Goal: Information Seeking & Learning: Learn about a topic

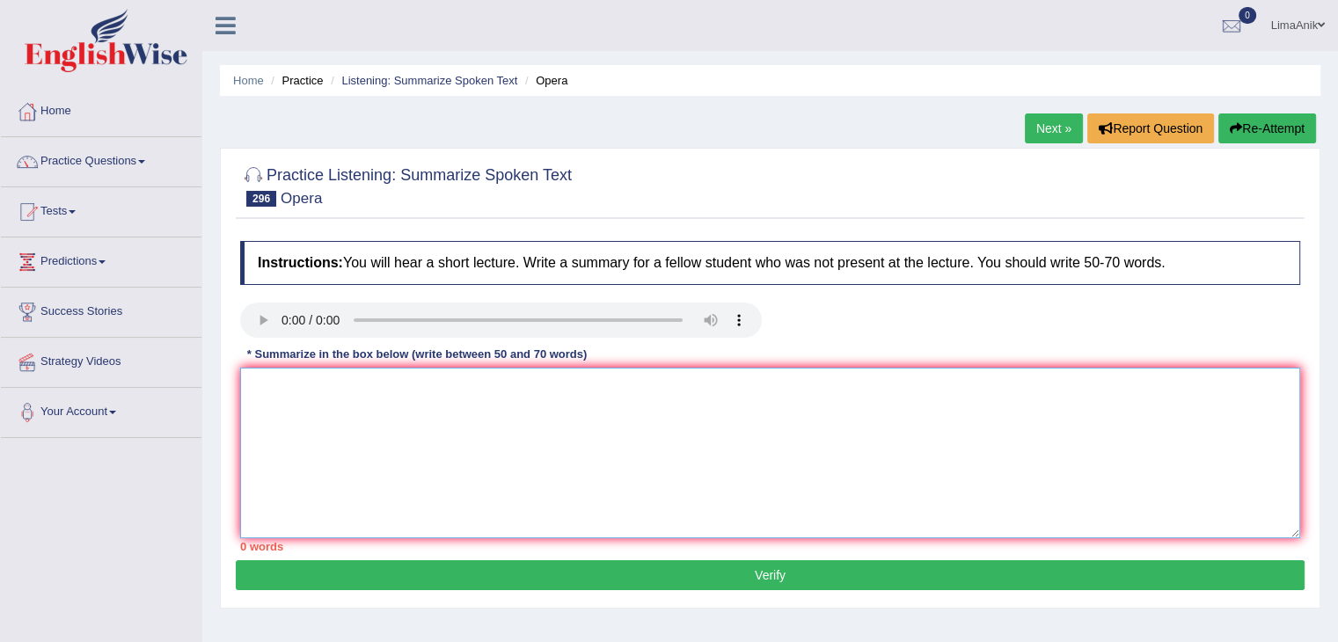
click at [393, 436] on textarea at bounding box center [770, 453] width 1060 height 171
click at [626, 391] on textarea "The lecture discusses the topic of opera and its characteristics" at bounding box center [770, 453] width 1060 height 171
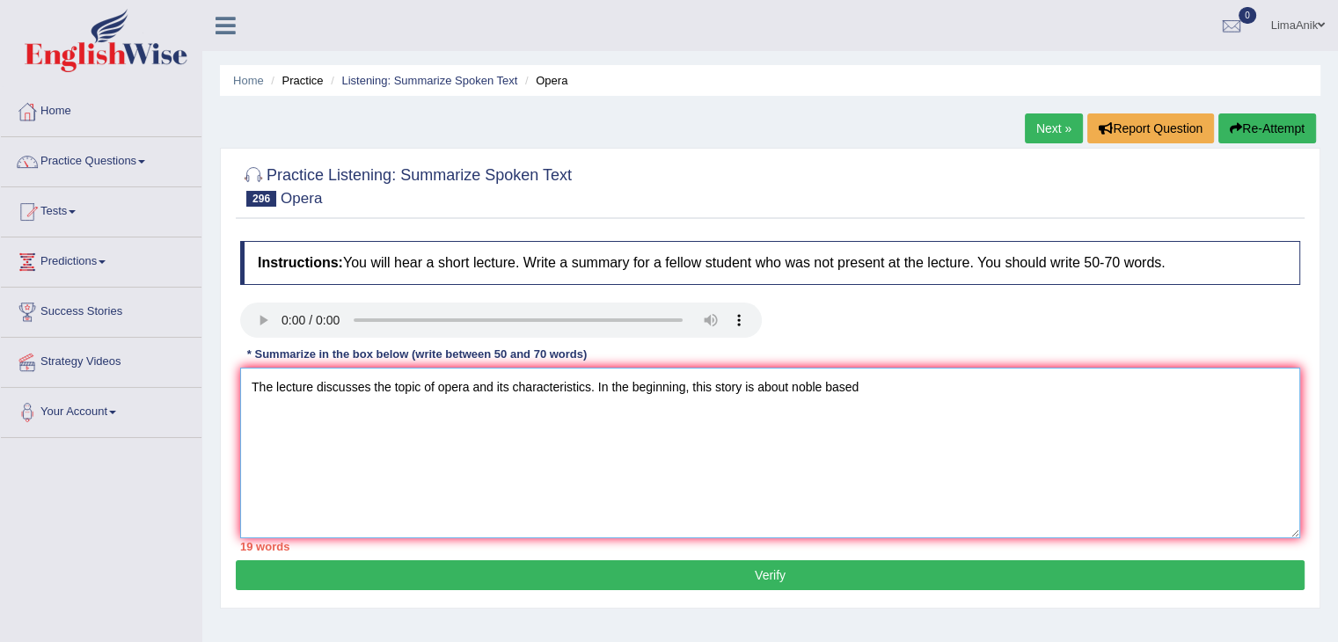
click at [884, 386] on textarea "The lecture discusses the topic of opera and its characteristics. In the beginn…" at bounding box center [770, 453] width 1060 height 171
click at [889, 404] on textarea "The lecture discusses the topic of opera and its characteristics. In the beginn…" at bounding box center [770, 453] width 1060 height 171
click at [1070, 385] on textarea "The lecture discusses the topic of opera and its characteristics. In the beginn…" at bounding box center [770, 453] width 1060 height 171
click at [1058, 377] on textarea "The lecture discusses the topic of opera and its characteristics. In the beginn…" at bounding box center [770, 453] width 1060 height 171
click at [301, 412] on textarea "The lecture discusses the topic of opera and its characteristics. In the beginn…" at bounding box center [770, 453] width 1060 height 171
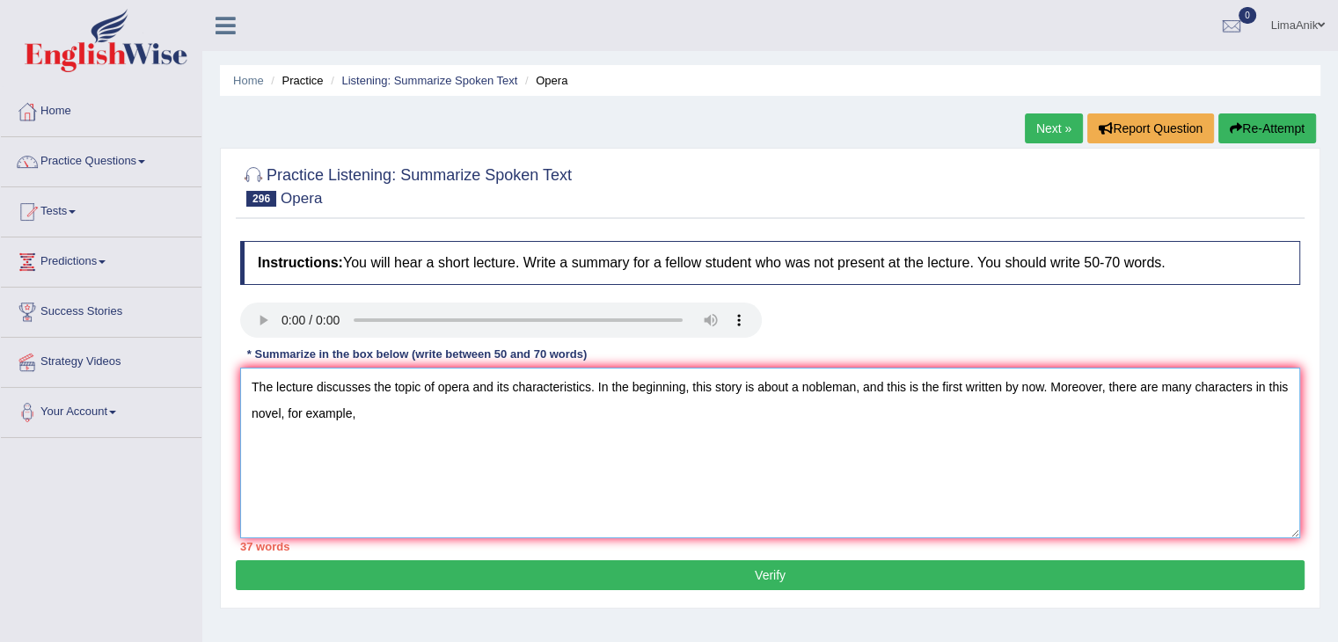
click at [386, 427] on textarea "The lecture discusses the topic of opera and its characteristics. In the beginn…" at bounding box center [770, 453] width 1060 height 171
click at [701, 433] on textarea "The lecture discusses the topic of opera and its characteristics. In the beginn…" at bounding box center [770, 453] width 1060 height 171
click at [831, 380] on textarea "The lecture discusses the topic of opera and its characteristics. In the beginn…" at bounding box center [770, 453] width 1060 height 171
click at [722, 417] on textarea "The lecture discusses the topic of opera and its characteristics. In the beginn…" at bounding box center [770, 453] width 1060 height 171
click at [828, 426] on textarea "The lecture discusses the topic of opera and its characteristics. In the beginn…" at bounding box center [770, 453] width 1060 height 171
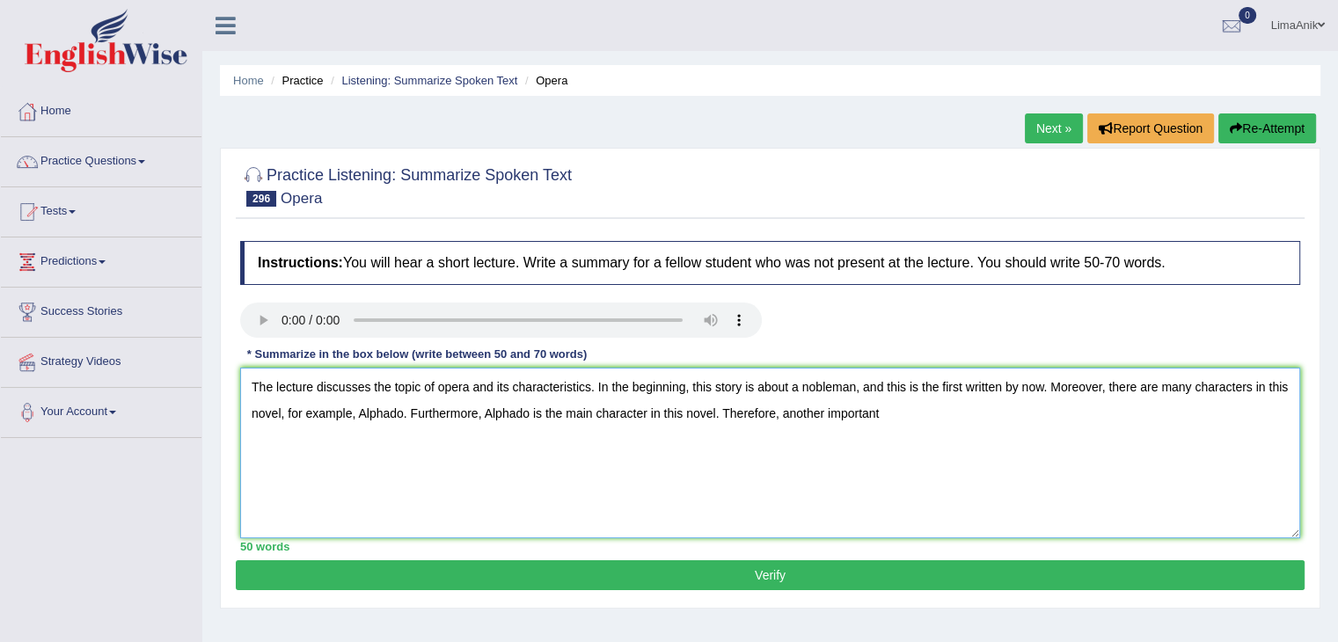
click at [933, 422] on textarea "The lecture discusses the topic of opera and its characteristics. In the beginn…" at bounding box center [770, 453] width 1060 height 171
click at [964, 462] on textarea "The lecture discusses the topic of opera and its characteristics. In the beginn…" at bounding box center [770, 453] width 1060 height 171
click at [1024, 412] on textarea "The lecture discusses the topic of opera and its characteristics. In the beginn…" at bounding box center [770, 453] width 1060 height 171
click at [1072, 413] on textarea "The lecture discusses the topic of opera and its characteristics. In the beginn…" at bounding box center [770, 453] width 1060 height 171
click at [1126, 420] on textarea "The lecture discusses the topic of opera and its characteristics. In the beginn…" at bounding box center [770, 453] width 1060 height 171
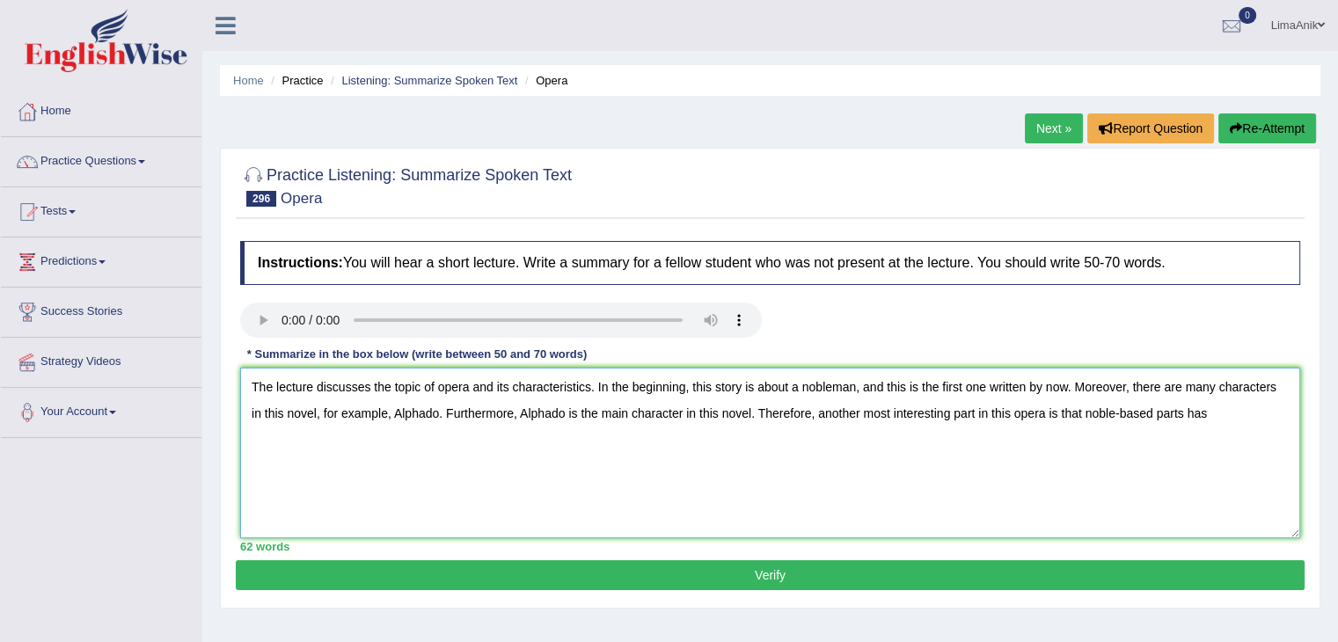
click at [1205, 421] on textarea "The lecture discusses the topic of opera and its characteristics. In the beginn…" at bounding box center [770, 453] width 1060 height 171
click at [311, 440] on textarea "The lecture discusses the topic of opera and its characteristics. In the beginn…" at bounding box center [770, 453] width 1060 height 171
click at [317, 443] on textarea "The lecture discusses the topic of opera and its characteristics. In the beginn…" at bounding box center [770, 453] width 1060 height 171
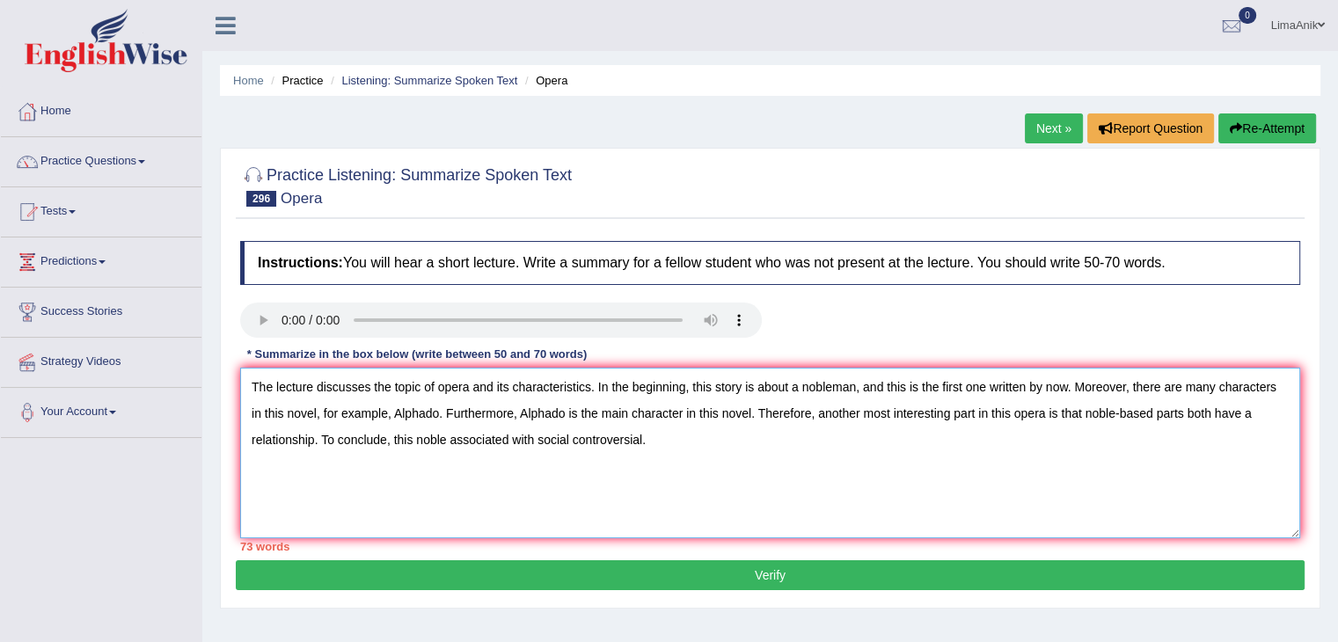
click at [489, 492] on textarea "The lecture discusses the topic of opera and its characteristics. In the beginn…" at bounding box center [770, 453] width 1060 height 171
click at [686, 467] on textarea "The lecture discusses the topic of opera and its characteristics. In the beginn…" at bounding box center [770, 453] width 1060 height 171
click at [445, 440] on textarea "The lecture discusses the topic of opera and its characteristics. In the beginn…" at bounding box center [770, 453] width 1060 height 171
click at [502, 449] on textarea "The lecture discusses the topic of opera and its characteristics. In the beginn…" at bounding box center [770, 453] width 1060 height 171
click at [689, 465] on textarea "The lecture discusses the topic of opera and its characteristics. In the beginn…" at bounding box center [770, 453] width 1060 height 171
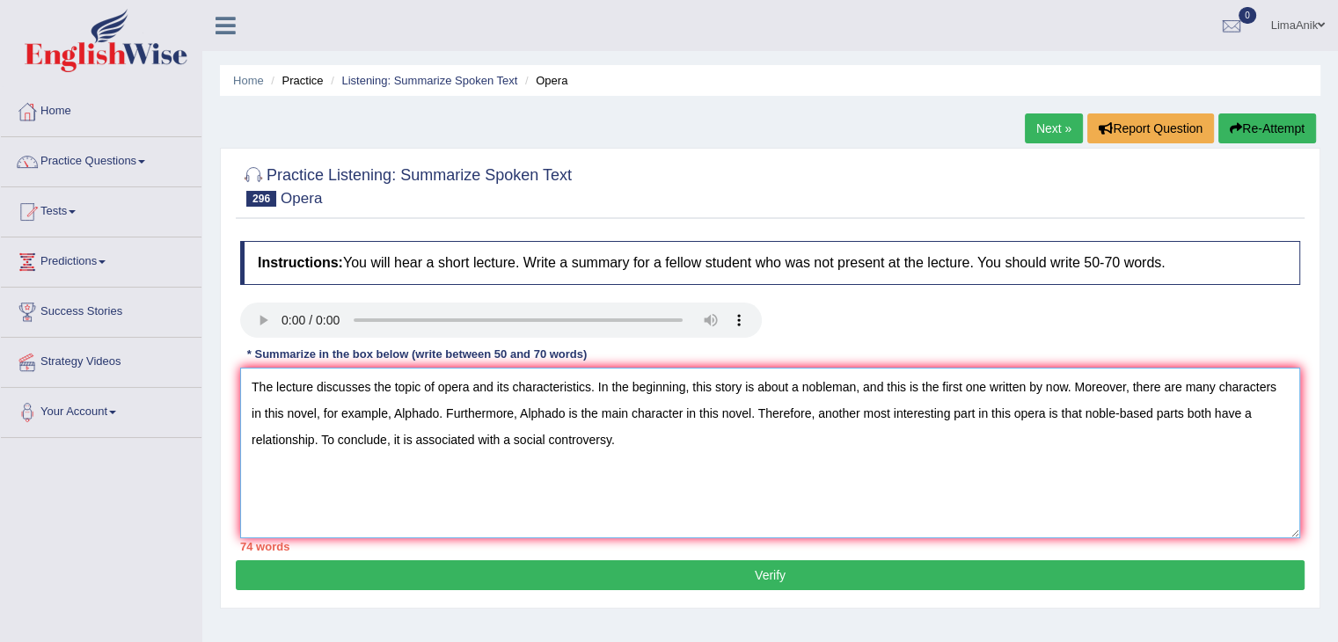
click at [1051, 417] on textarea "The lecture discusses the topic of opera and its characteristics. In the beginn…" at bounding box center [770, 453] width 1060 height 171
click at [1049, 420] on textarea "The lecture discusses the topic of opera and its characteristics. In the beginn…" at bounding box center [770, 453] width 1060 height 171
click at [1044, 416] on textarea "The lecture discusses the topic of opera and its characteristics. In the beginn…" at bounding box center [770, 453] width 1060 height 171
click at [1032, 413] on textarea "The lecture discusses the topic of opera and its characteristics. In the beginn…" at bounding box center [770, 453] width 1060 height 171
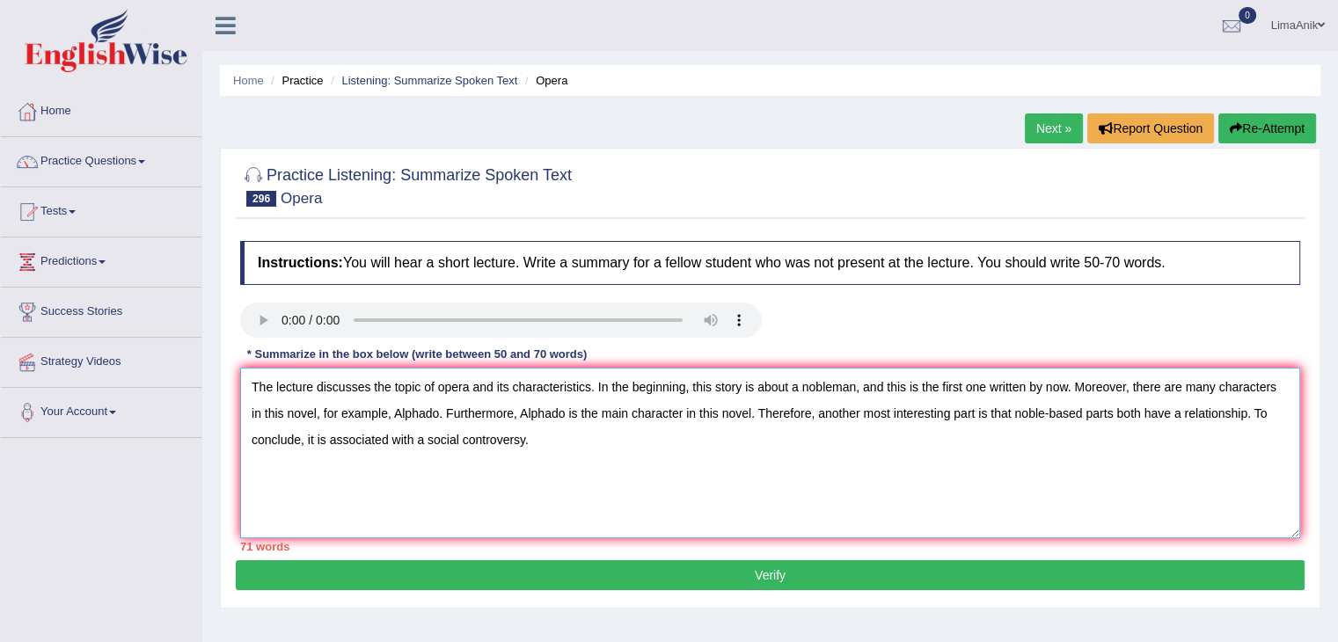
click at [831, 388] on textarea "The lecture discusses the topic of opera and its characteristics. In the beginn…" at bounding box center [770, 453] width 1060 height 171
click at [743, 390] on textarea "The lecture discusses the topic of opera and its characteristics. In the beginn…" at bounding box center [770, 453] width 1060 height 171
click at [907, 392] on textarea "The lecture discusses the topic of opera and its characteristics. In the beginn…" at bounding box center [770, 453] width 1060 height 171
click at [921, 392] on textarea "The lecture discusses the topic of opera and its characteristics. In the beginn…" at bounding box center [770, 453] width 1060 height 171
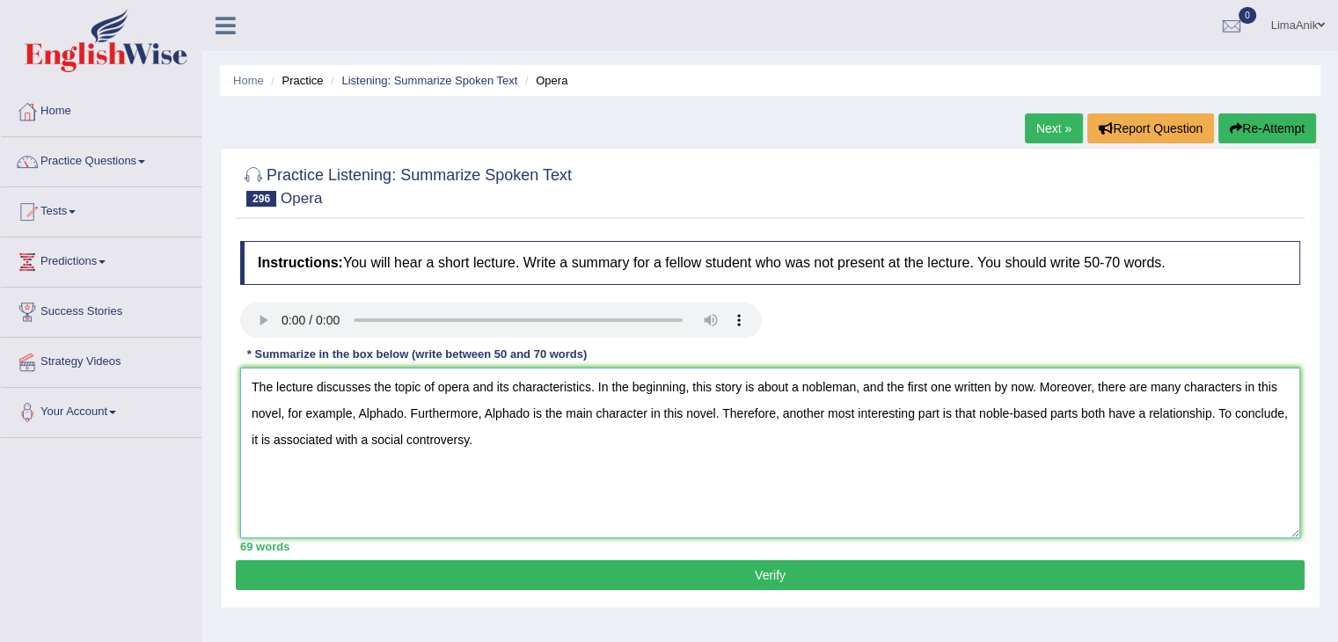
click at [911, 476] on textarea "The lecture discusses the topic of opera and its characteristics. In the beginn…" at bounding box center [770, 453] width 1060 height 171
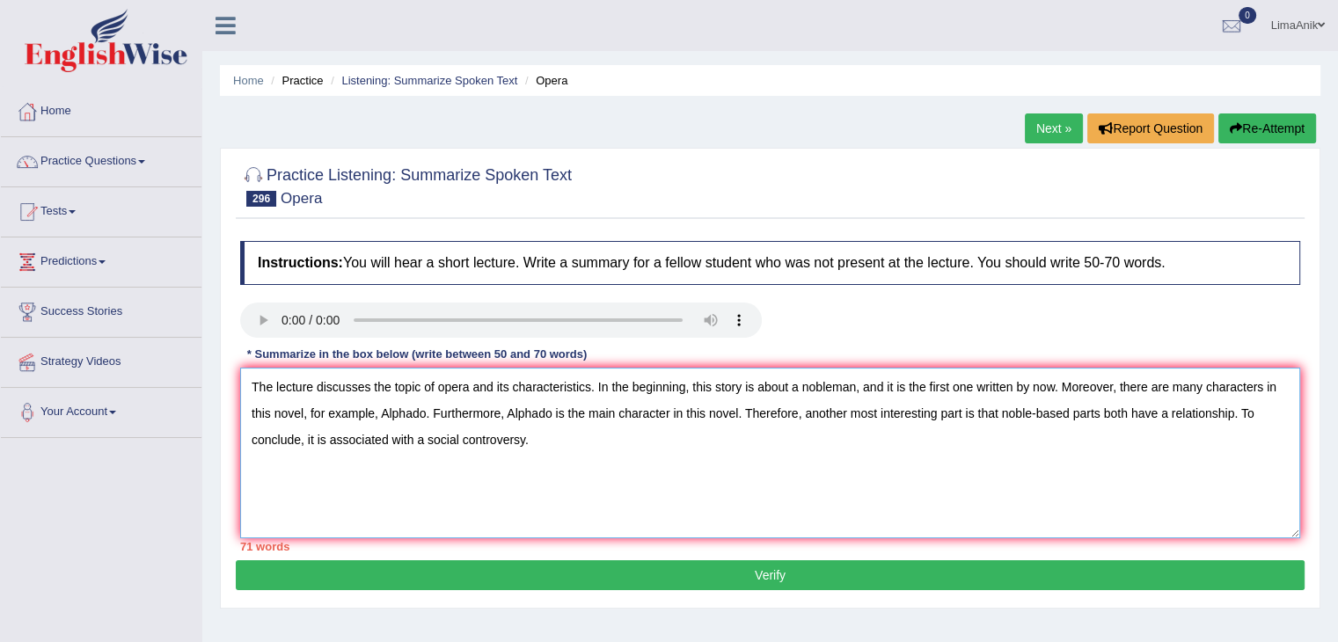
click at [897, 451] on textarea "The lecture discusses the topic of opera and its characteristics. In the beginn…" at bounding box center [770, 453] width 1060 height 171
click at [872, 428] on textarea "The lecture discusses the topic of opera and its characteristics. In the beginn…" at bounding box center [770, 453] width 1060 height 171
click at [873, 421] on textarea "The lecture discusses the topic of opera and its characteristics. In the beginn…" at bounding box center [770, 453] width 1060 height 171
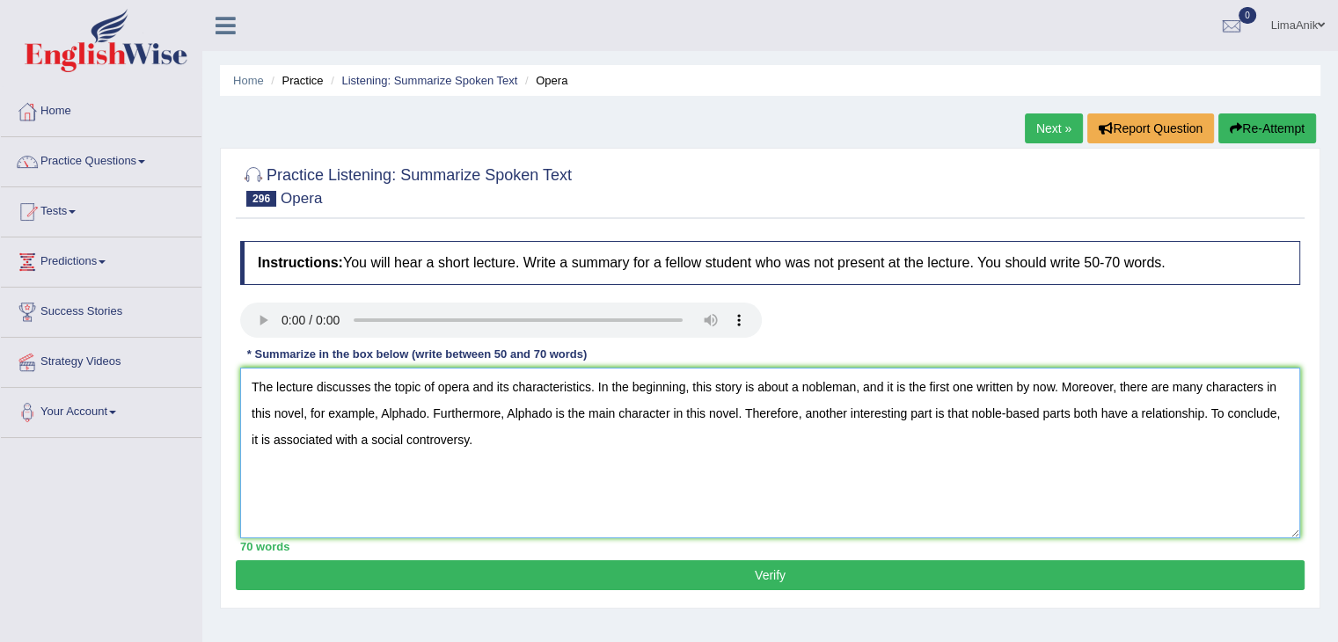
click at [866, 428] on textarea "The lecture discusses the topic of opera and its characteristics. In the beginn…" at bounding box center [770, 453] width 1060 height 171
click at [930, 419] on textarea "The lecture discusses the topic of opera and its characteristics. In the beginn…" at bounding box center [770, 453] width 1060 height 171
type textarea "The lecture discusses the topic of opera and its characteristics. In the beginn…"
click at [748, 577] on button "Verify" at bounding box center [770, 575] width 1069 height 30
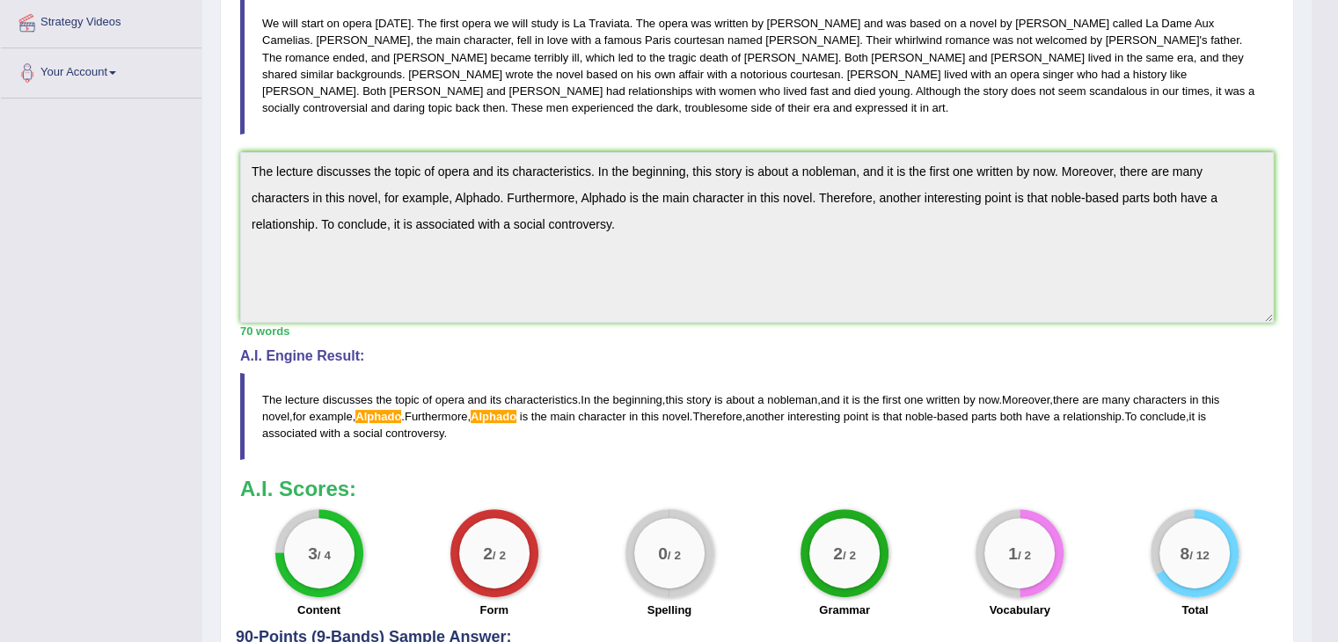
scroll to position [344, 0]
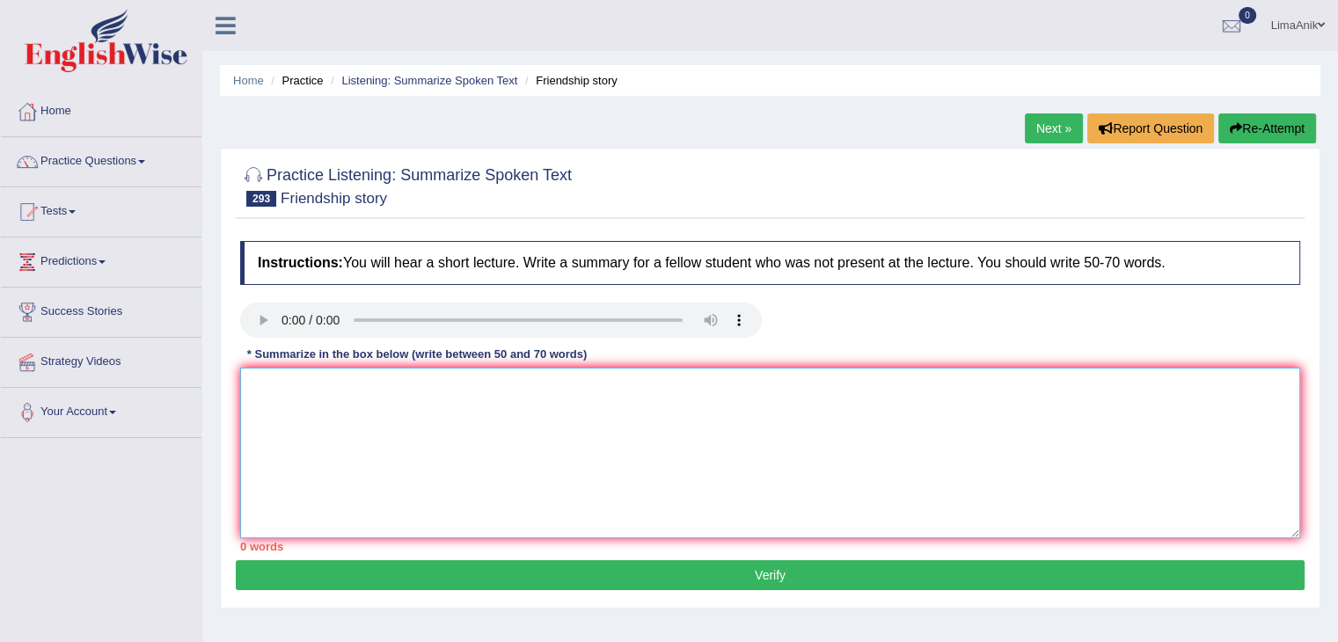
click at [304, 375] on textarea at bounding box center [770, 453] width 1060 height 171
click at [592, 408] on textarea "The lecture discusses the remarkable history of friendship." at bounding box center [770, 453] width 1060 height 171
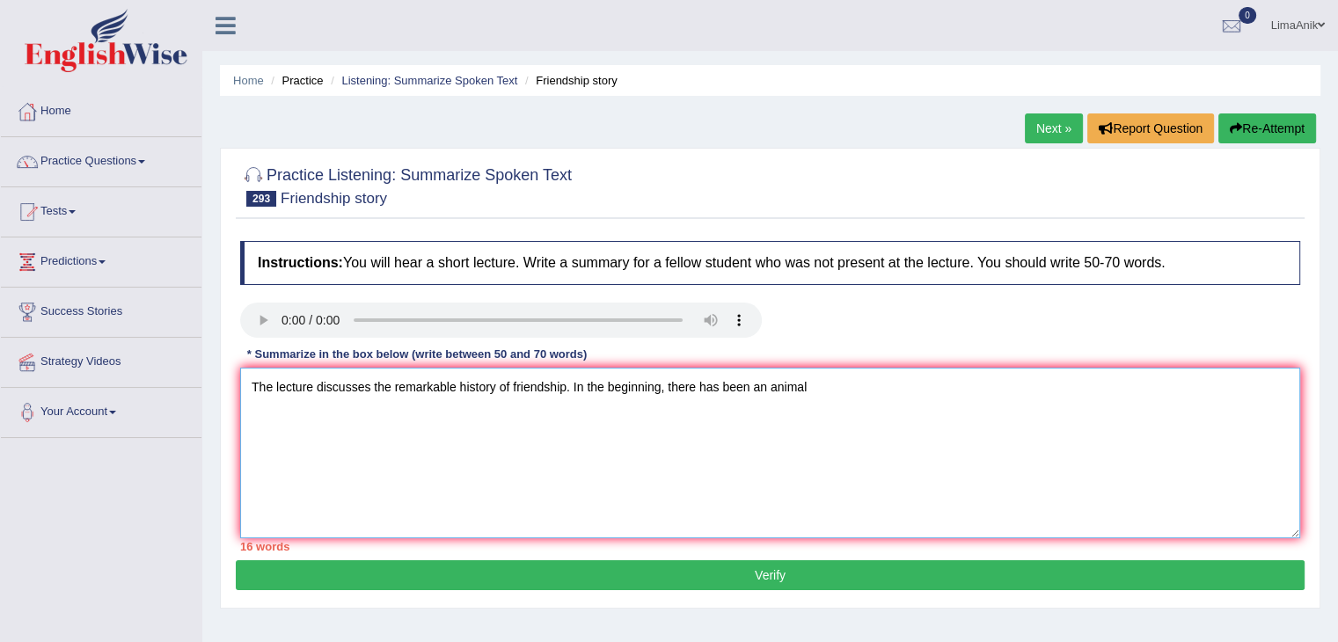
click at [819, 388] on textarea "The lecture discusses the remarkable history of friendship. In the beginning, t…" at bounding box center [770, 453] width 1060 height 171
click at [798, 389] on textarea "The lecture discusses the remarkable history of friendship. In the beginning, t…" at bounding box center [770, 453] width 1060 height 171
click at [920, 388] on textarea "The lecture discusses the remarkable history of friendship. In the beginning, t…" at bounding box center [770, 453] width 1060 height 171
click at [964, 393] on textarea "The lecture discusses the remarkable history of friendship. In the beginning, t…" at bounding box center [770, 453] width 1060 height 171
click at [1132, 401] on textarea "The lecture discusses the remarkable history of friendship. In the beginning, t…" at bounding box center [770, 453] width 1060 height 171
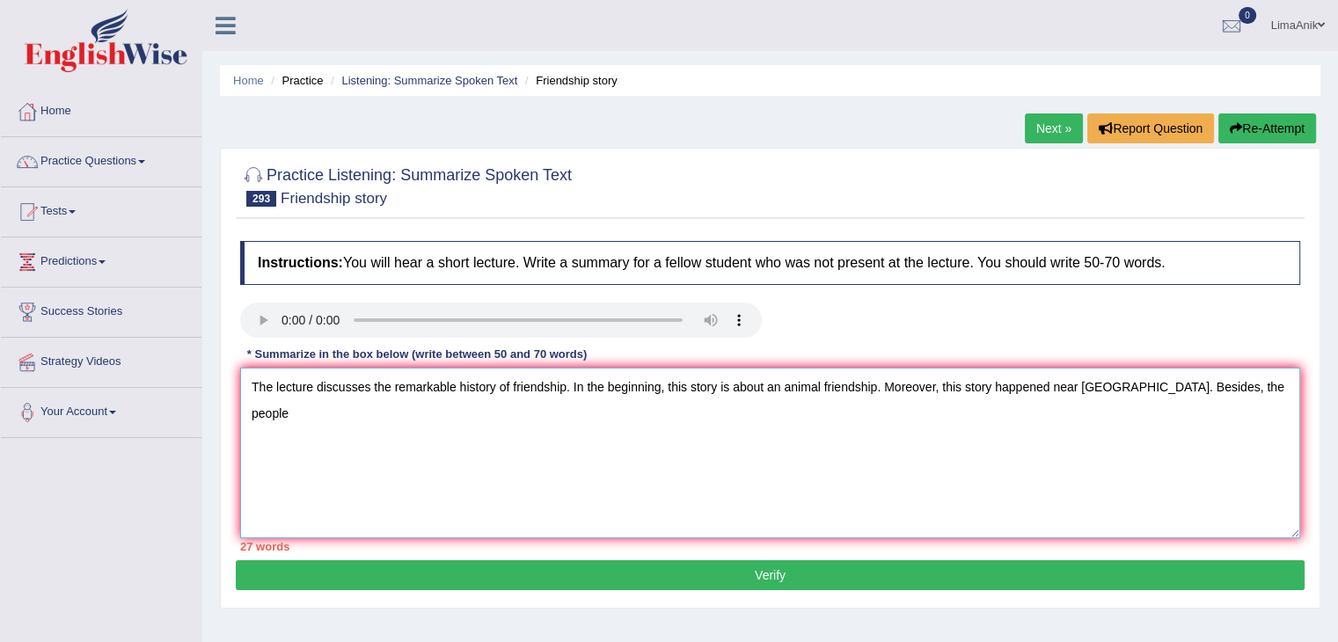
click at [1243, 381] on textarea "The lecture discusses the remarkable history of friendship. In the beginning, t…" at bounding box center [770, 453] width 1060 height 171
click at [476, 421] on textarea "The lecture discusses the remarkable history of friendship. In the beginning, t…" at bounding box center [770, 453] width 1060 height 171
click at [428, 429] on textarea "The lecture discusses the remarkable history of friendship. In the beginning, t…" at bounding box center [770, 453] width 1060 height 171
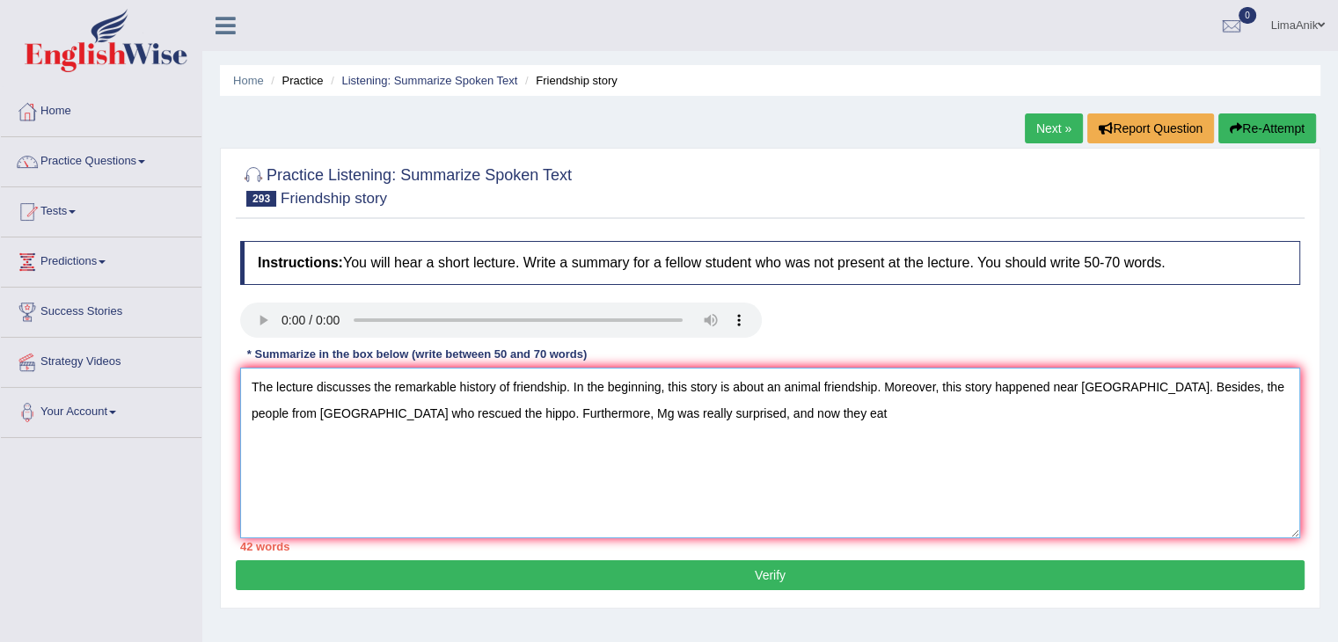
click at [738, 420] on textarea "The lecture discusses the remarkable history of friendship. In the beginning, t…" at bounding box center [770, 453] width 1060 height 171
click at [893, 423] on textarea "The lecture discusses the remarkable history of friendship. In the beginning, t…" at bounding box center [770, 453] width 1060 height 171
click at [891, 414] on textarea "The lecture discusses the remarkable history of friendship. In the beginning, t…" at bounding box center [770, 453] width 1060 height 171
click at [999, 418] on textarea "The lecture discusses the remarkable history of friendship. In the beginning, t…" at bounding box center [770, 453] width 1060 height 171
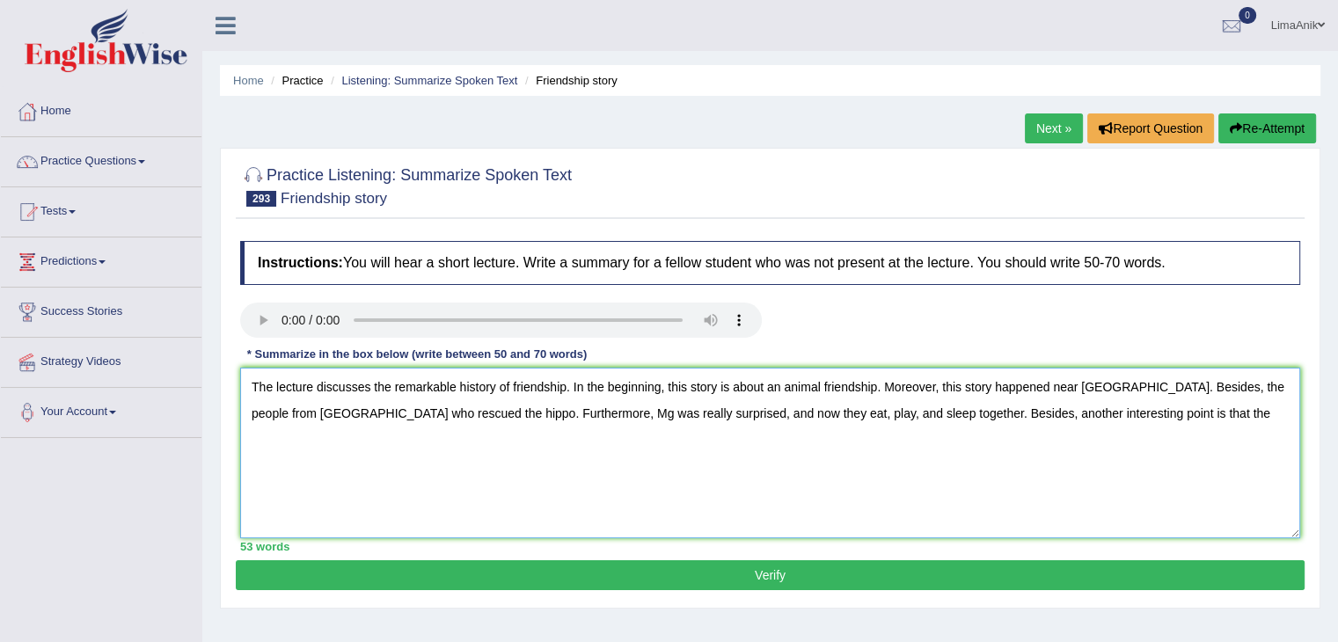
click at [1120, 408] on textarea "The lecture discusses the remarkable history of friendship. In the beginning, t…" at bounding box center [770, 453] width 1060 height 171
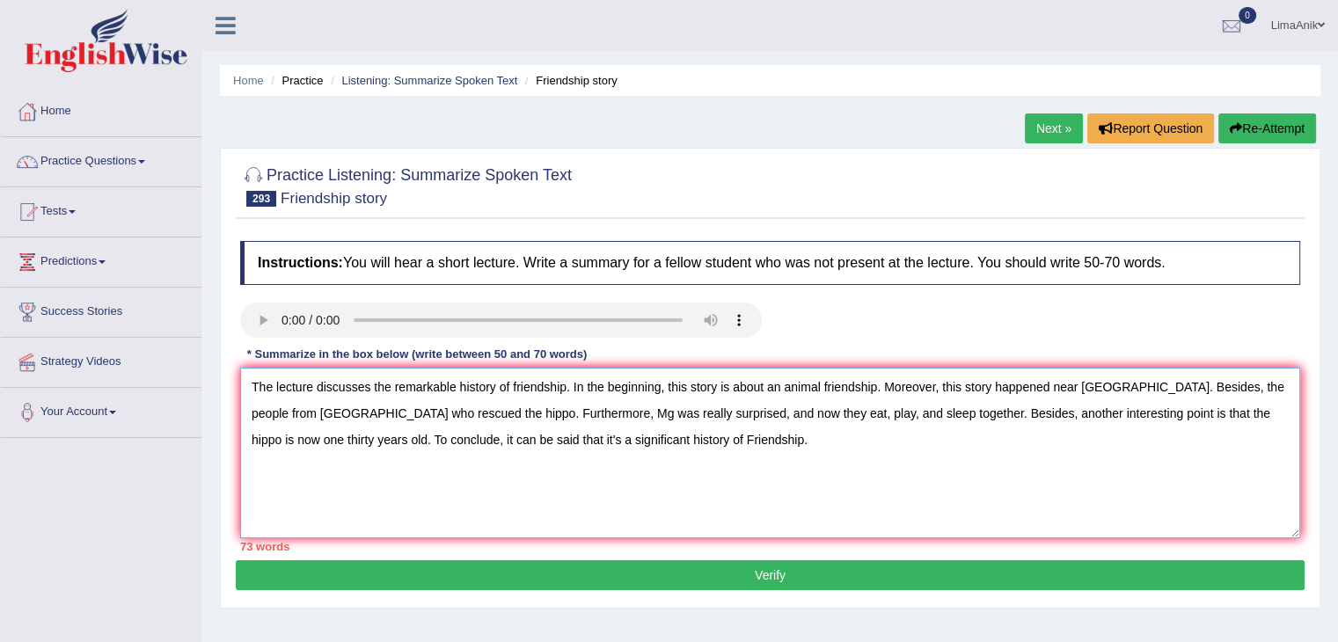
click at [422, 443] on textarea "The lecture discusses the remarkable history of friendship. In the beginning, t…" at bounding box center [770, 453] width 1060 height 171
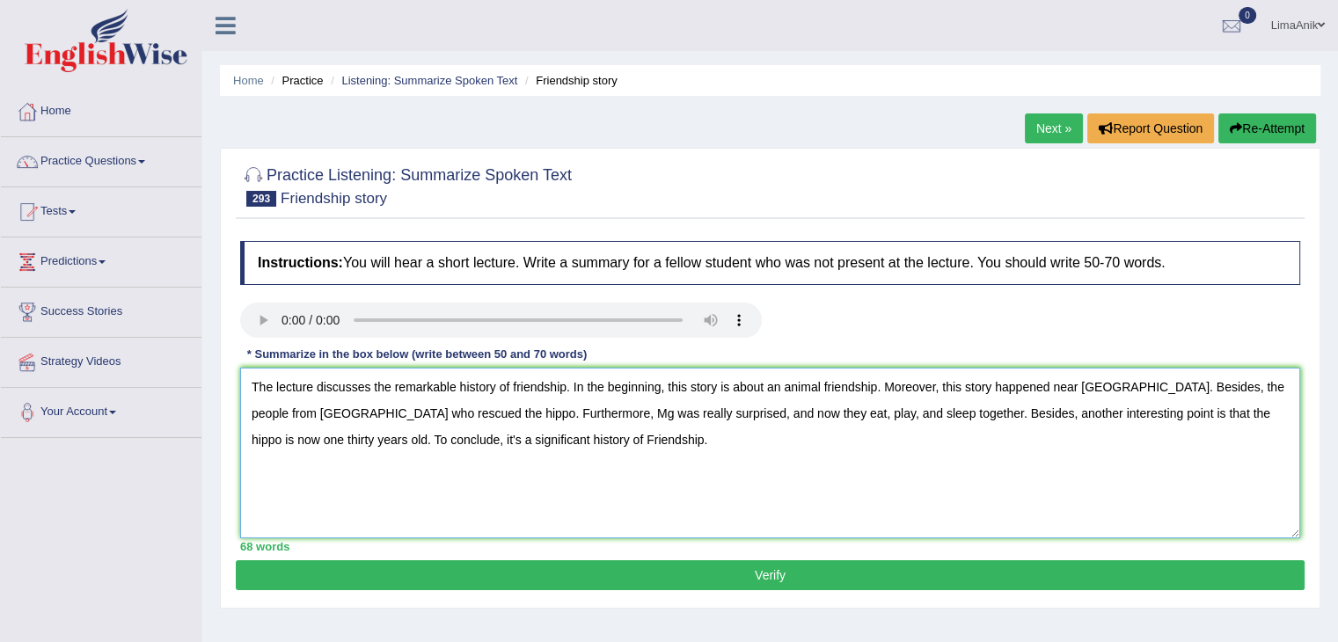
click at [341, 446] on textarea "The lecture discusses the remarkable history of friendship. In the beginning, t…" at bounding box center [770, 453] width 1060 height 171
click at [619, 435] on textarea "The lecture discusses the remarkable history of friendship. In the beginning, t…" at bounding box center [770, 453] width 1060 height 171
click at [477, 440] on textarea "The lecture discusses the remarkable history of friendship. In the beginning, t…" at bounding box center [770, 453] width 1060 height 171
click at [472, 440] on textarea "The lecture discusses the remarkable history of friendship. In the beginning, t…" at bounding box center [770, 453] width 1060 height 171
click at [610, 481] on textarea "The lecture discusses the remarkable history of friendship. In the beginning, t…" at bounding box center [770, 453] width 1060 height 171
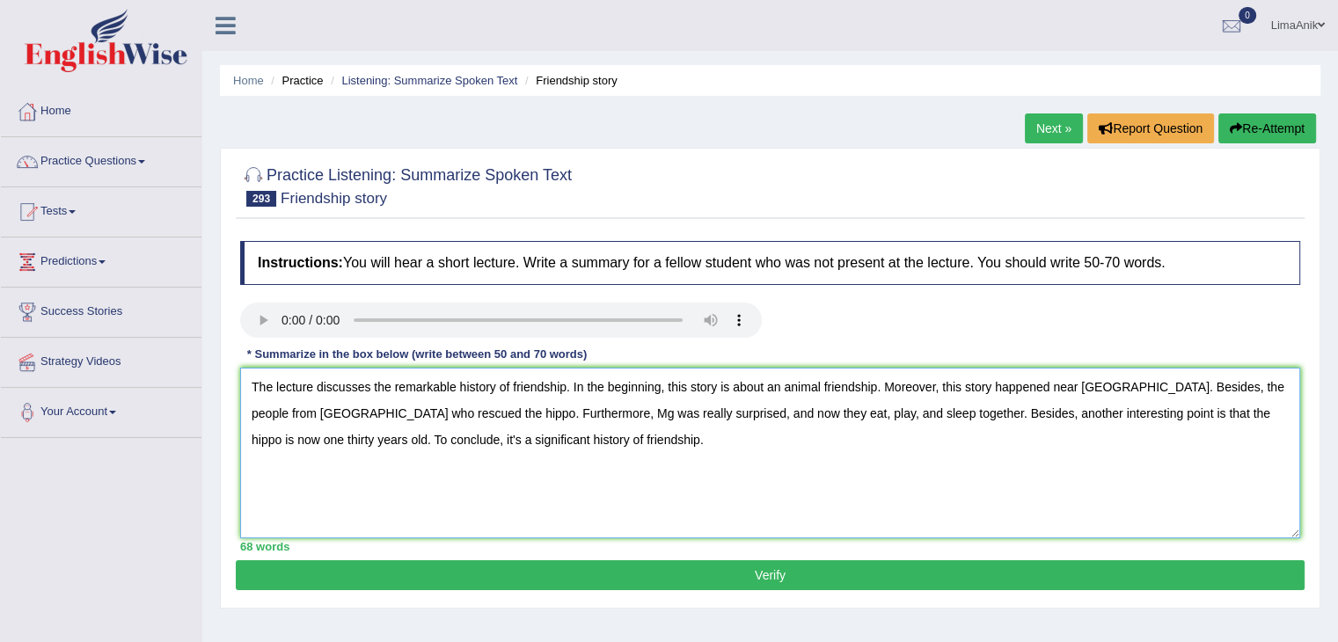
type textarea "The lecture discusses the remarkable history of friendship. In the beginning, t…"
click at [692, 571] on button "Verify" at bounding box center [770, 575] width 1069 height 30
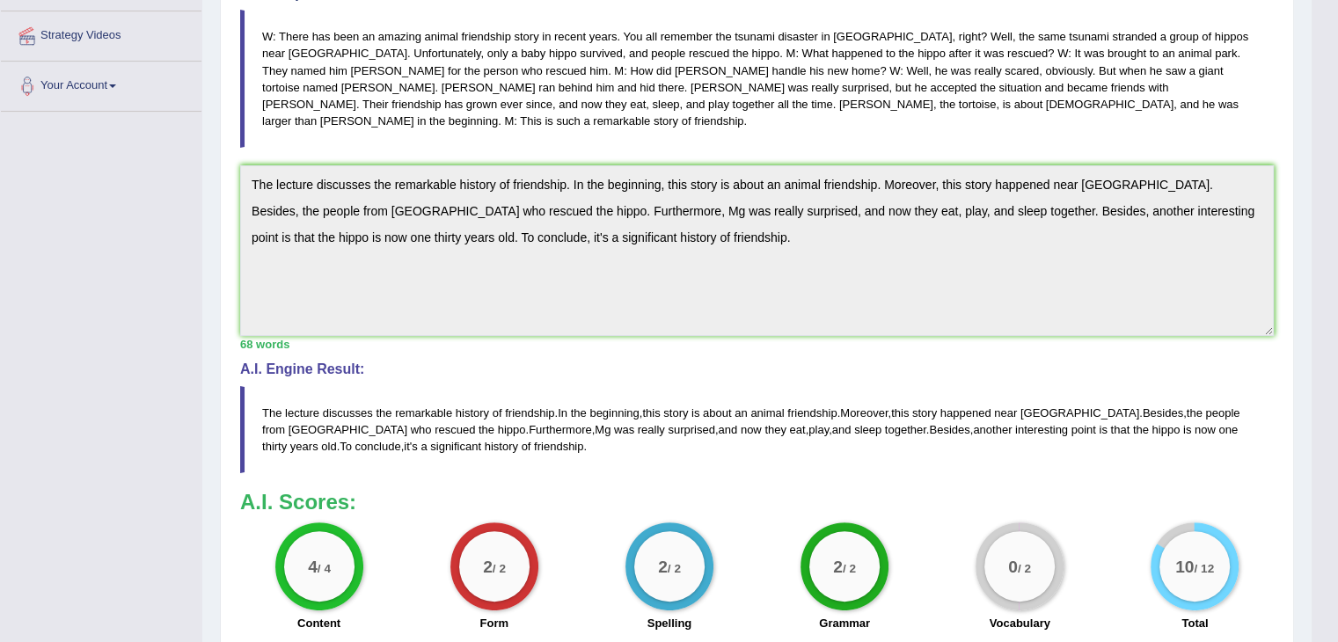
scroll to position [330, 0]
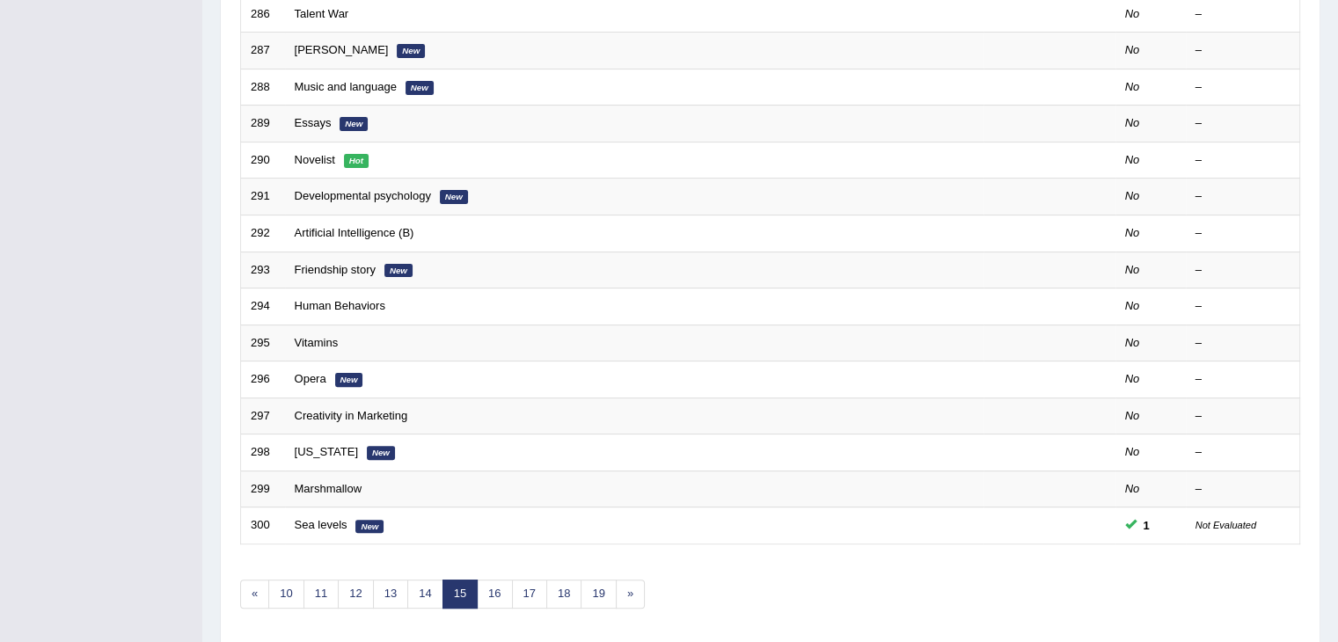
click at [1312, 353] on div "Practice Listening: Summarize Spoken Text Time Mode: ON OFF Exam Mode: ON OFF S…" at bounding box center [770, 149] width 1101 height 994
click at [533, 585] on link "17" at bounding box center [529, 594] width 35 height 29
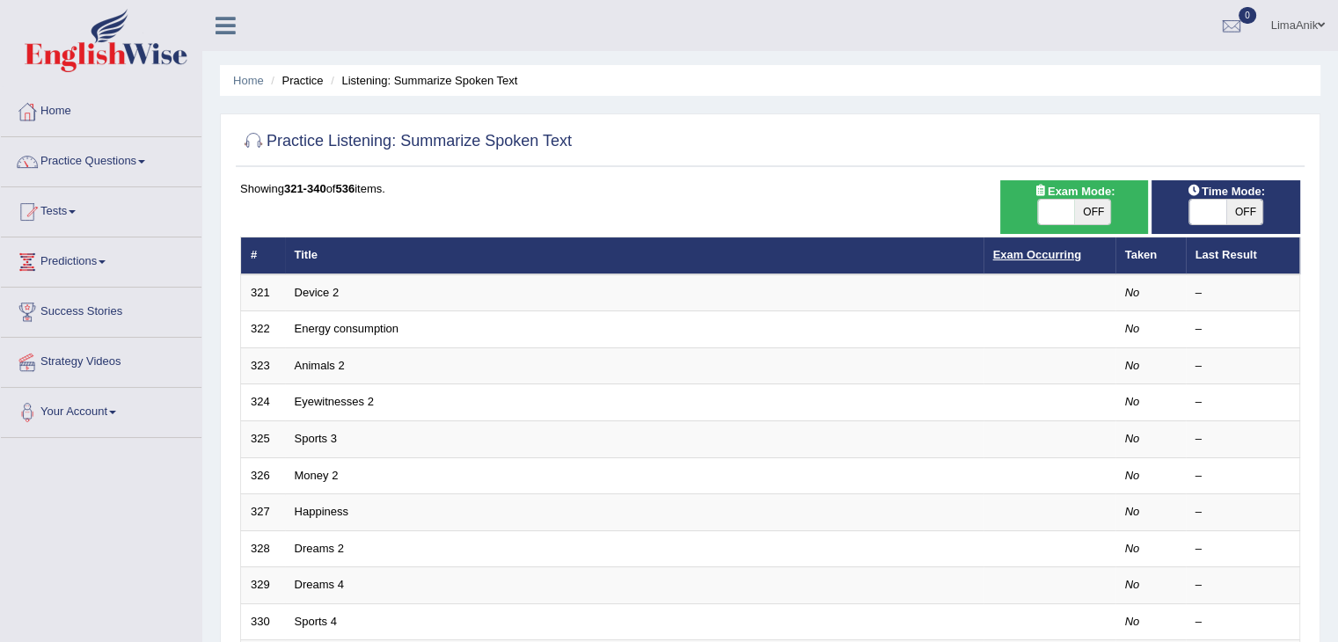
click at [1024, 252] on link "Exam Occurring" at bounding box center [1037, 254] width 88 height 13
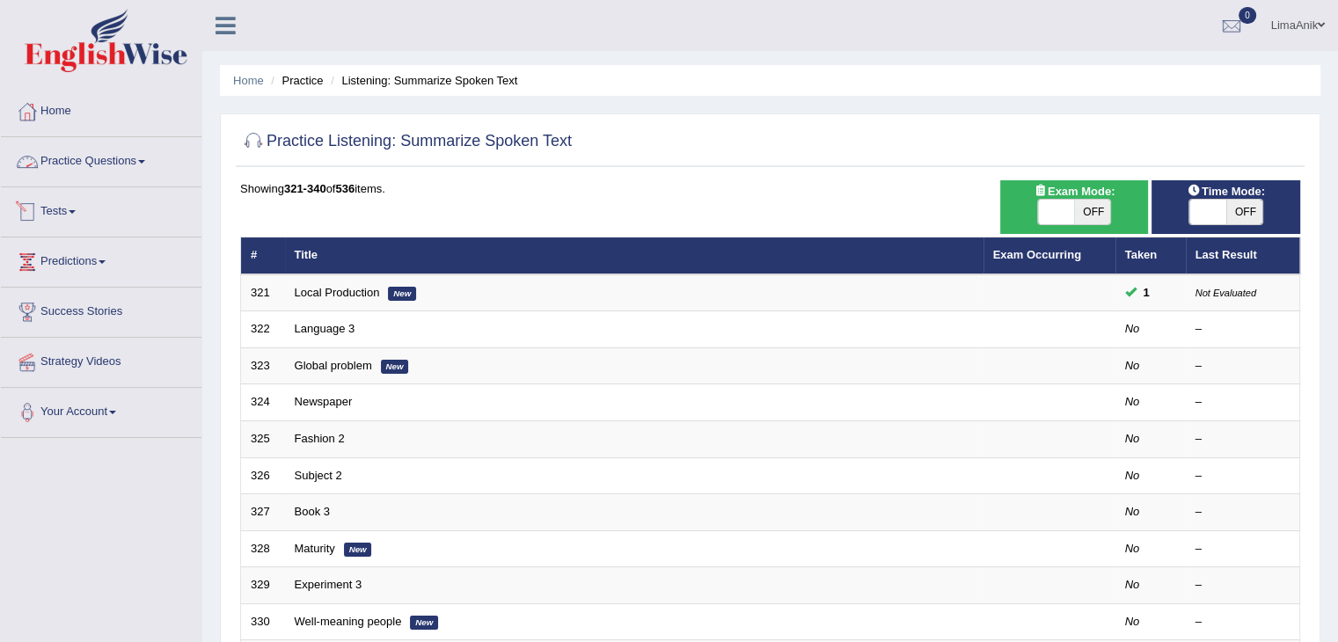
click at [106, 165] on link "Practice Questions" at bounding box center [101, 159] width 201 height 44
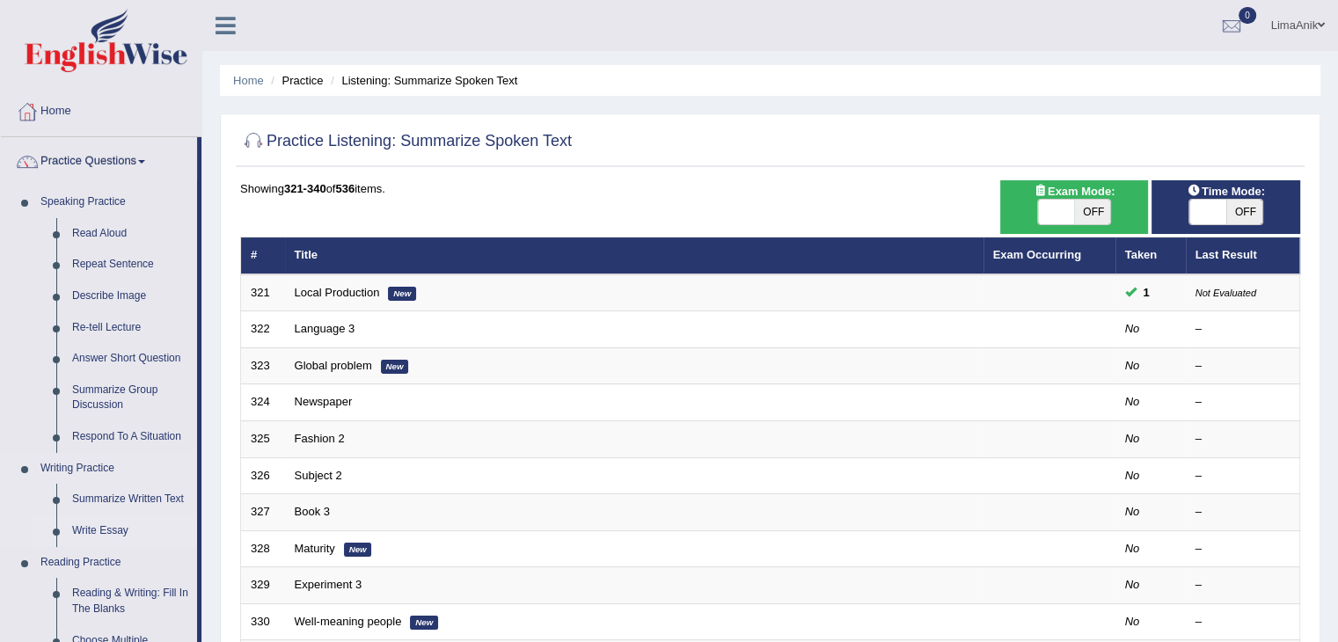
click at [99, 523] on link "Write Essay" at bounding box center [130, 532] width 133 height 32
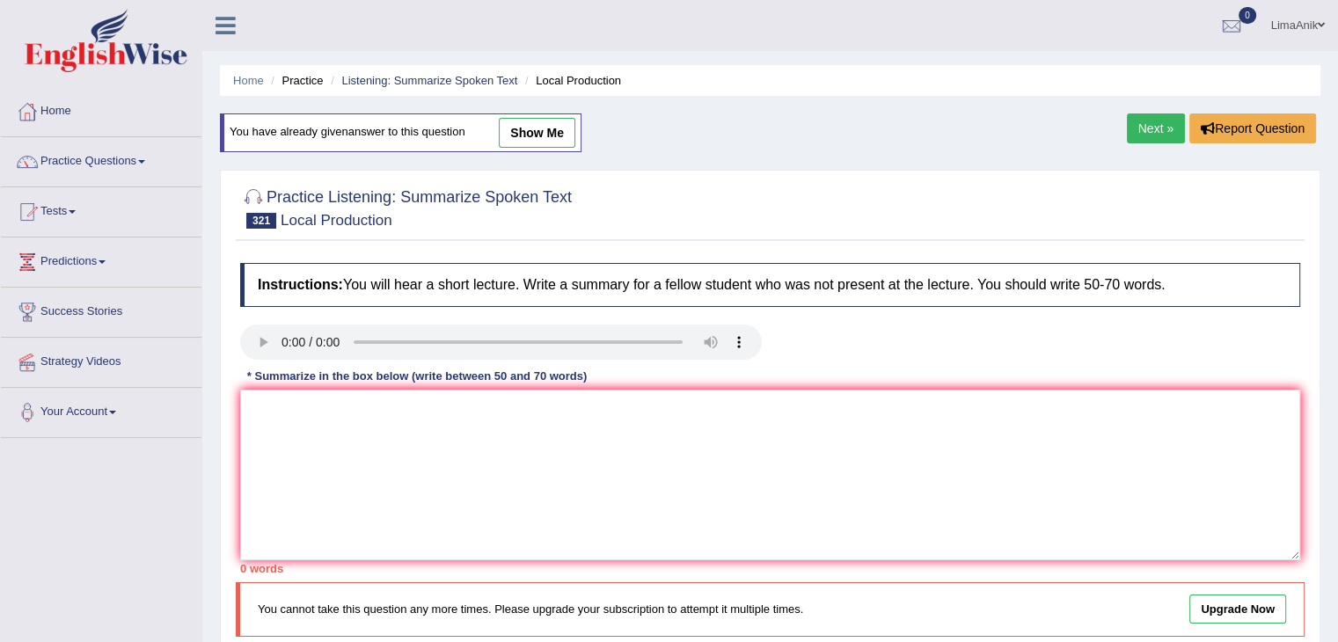
click at [547, 141] on link "show me" at bounding box center [537, 133] width 77 height 30
type textarea "The lecture discusses that local production capacity is globally in local areas…"
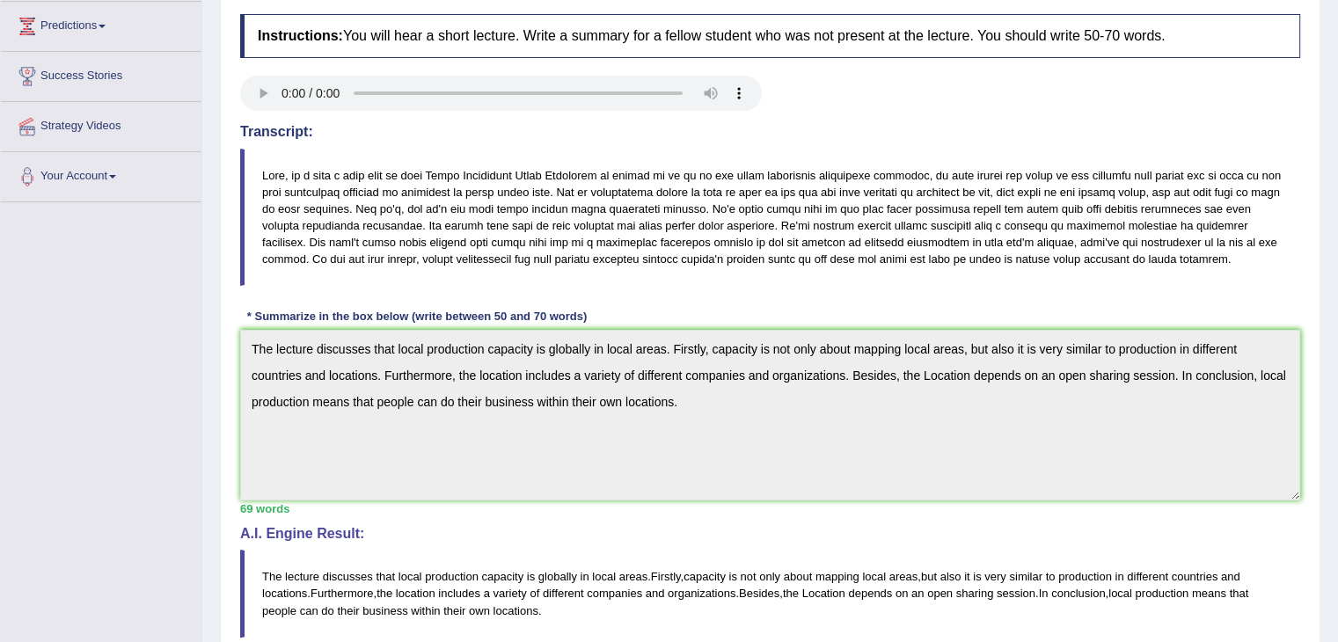
scroll to position [381, 0]
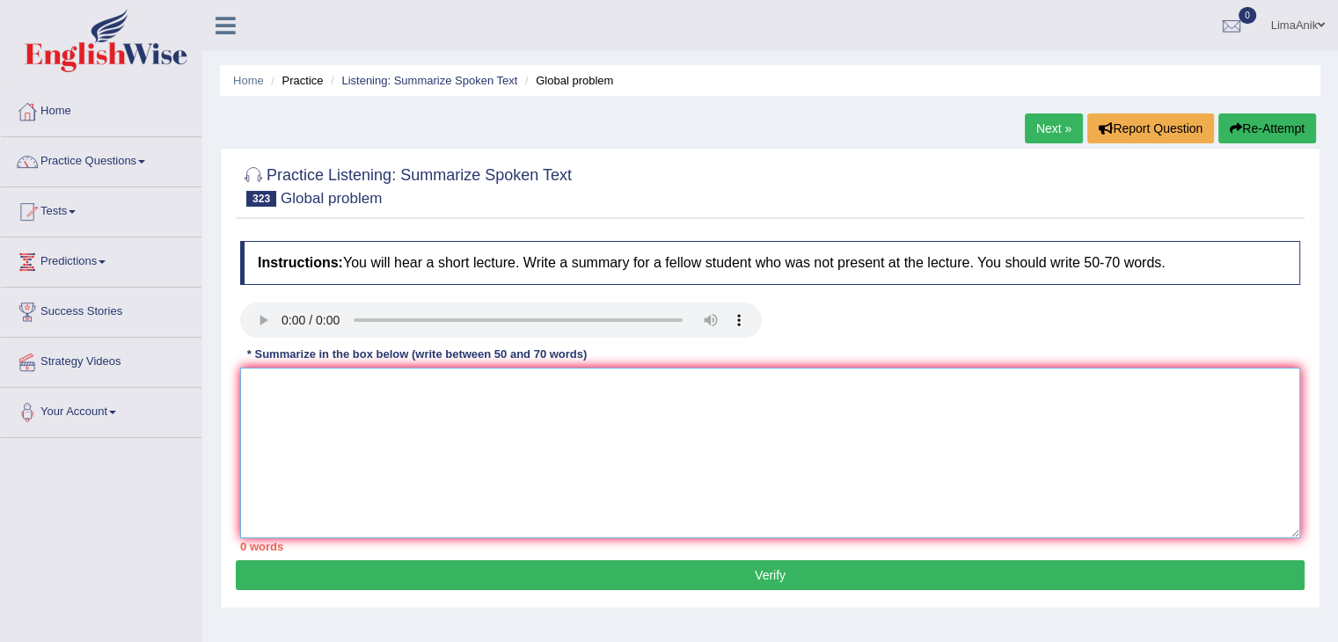
click at [307, 390] on textarea at bounding box center [770, 453] width 1060 height 171
click at [278, 370] on textarea at bounding box center [770, 453] width 1060 height 171
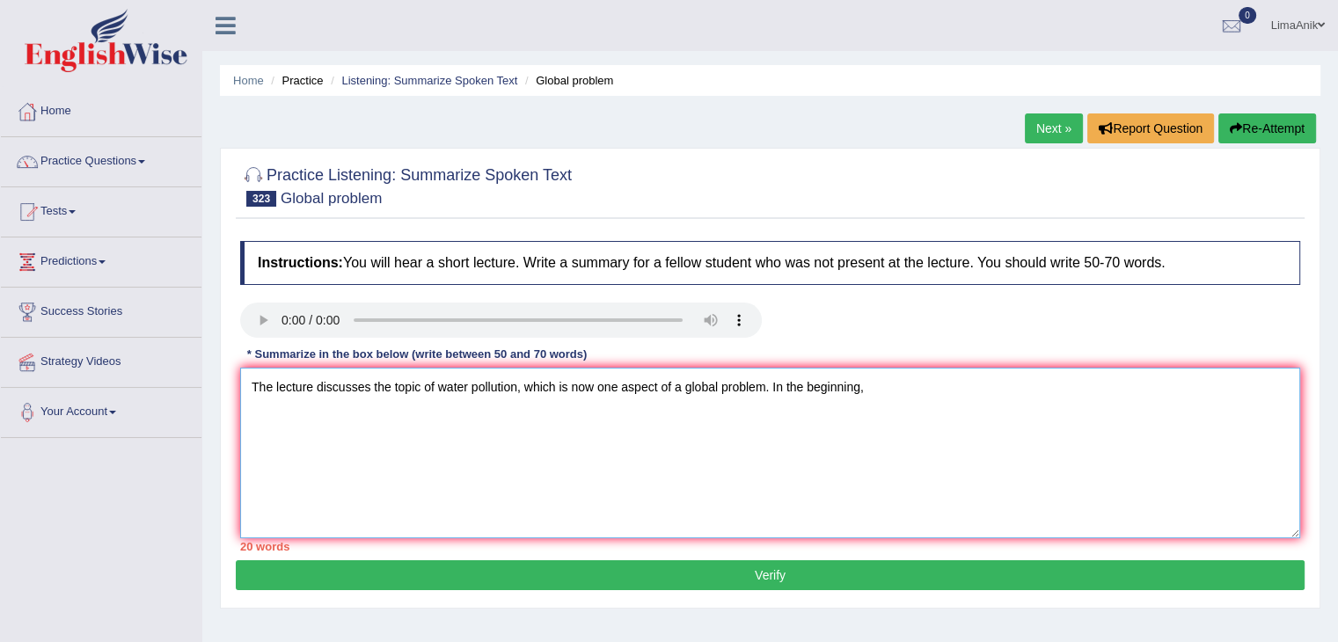
click at [921, 411] on textarea "The lecture discusses the topic of water pollution, which is now one aspect of …" at bounding box center [770, 453] width 1060 height 171
click at [1141, 390] on textarea "The lecture discusses the topic of water pollution, which is now one aspect of …" at bounding box center [770, 453] width 1060 height 171
click at [1219, 401] on textarea "The lecture discusses the topic of water pollution, which is now one aspect of …" at bounding box center [770, 453] width 1060 height 171
click at [1281, 377] on textarea "The lecture discusses the topic of water pollution, which is now one aspect of …" at bounding box center [770, 453] width 1060 height 171
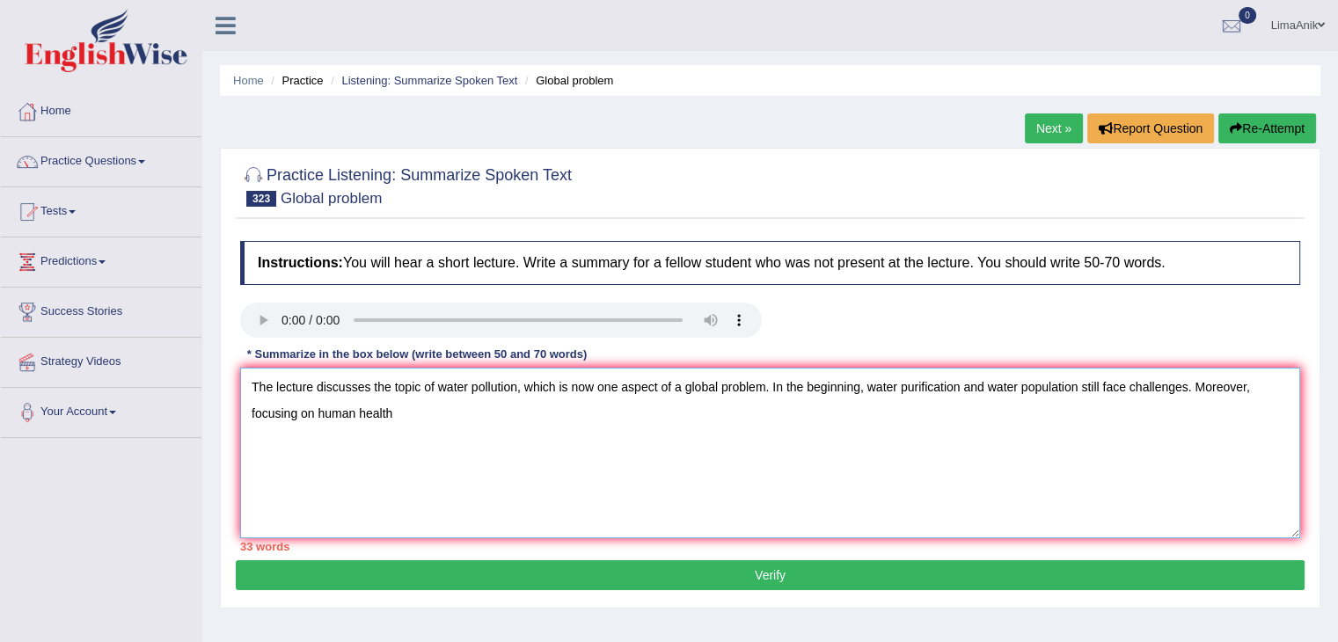
click at [411, 429] on textarea "The lecture discusses the topic of water pollution, which is now one aspect of …" at bounding box center [770, 453] width 1060 height 171
click at [569, 445] on textarea "The lecture discusses the topic of water pollution, which is now one aspect of …" at bounding box center [770, 453] width 1060 height 171
click at [708, 438] on textarea "The lecture discusses the topic of water pollution, which is now one aspect of …" at bounding box center [770, 453] width 1060 height 171
click at [607, 428] on textarea "The lecture discusses the topic of water pollution, which is now one aspect of …" at bounding box center [770, 453] width 1060 height 171
click at [751, 421] on textarea "The lecture discusses the topic of water pollution, which is now one aspect of …" at bounding box center [770, 453] width 1060 height 171
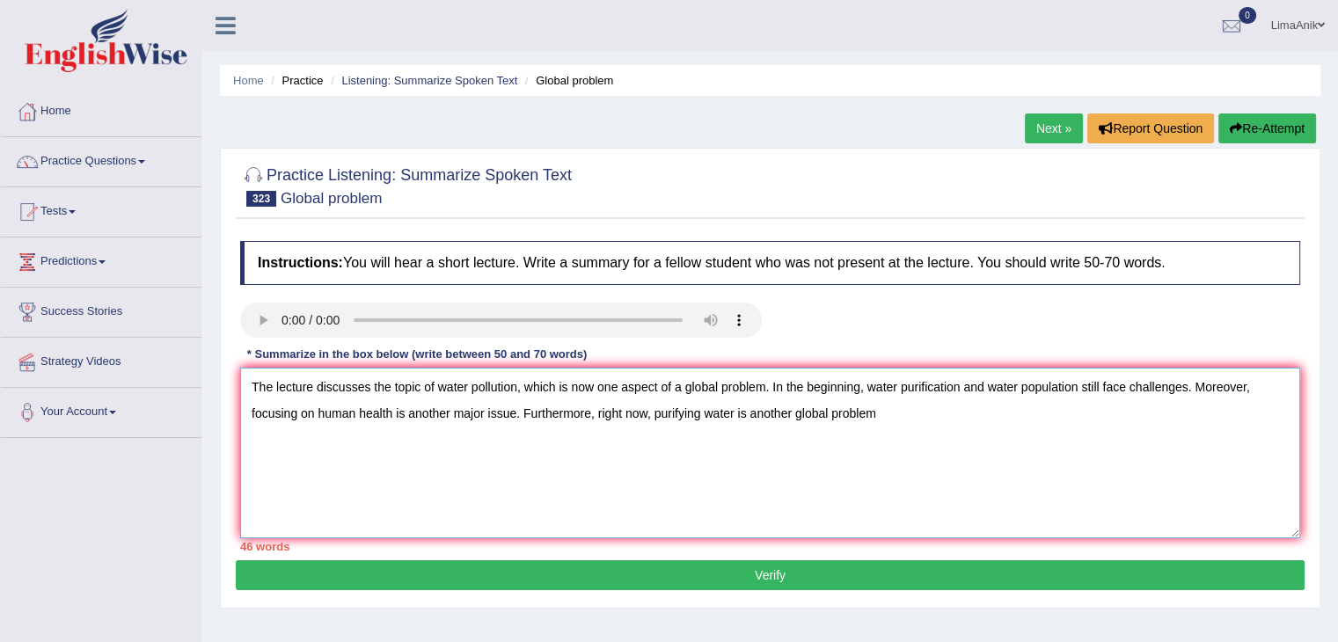
click at [880, 413] on textarea "The lecture discusses the topic of water pollution, which is now one aspect of …" at bounding box center [770, 453] width 1060 height 171
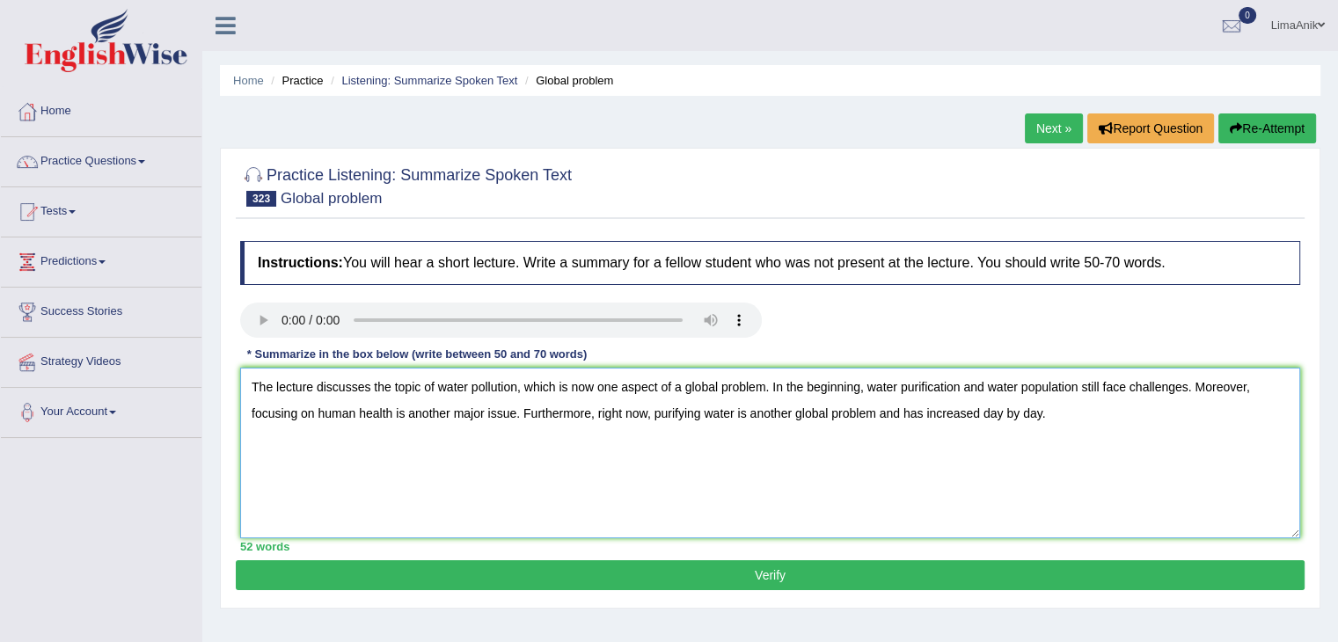
click at [1054, 422] on textarea "The lecture discusses the topic of water pollution, which is now one aspect of …" at bounding box center [770, 453] width 1060 height 171
click at [1277, 416] on textarea "The lecture discusses the topic of water pollution, which is now one aspect of …" at bounding box center [770, 453] width 1060 height 171
click at [363, 462] on textarea "The lecture discusses the topic of water pollution, which is now one aspect of …" at bounding box center [770, 453] width 1060 height 171
click at [382, 446] on textarea "The lecture discusses the topic of water pollution, which is now one aspect of …" at bounding box center [770, 453] width 1060 height 171
click at [555, 458] on textarea "The lecture discusses the topic of water pollution, which is now one aspect of …" at bounding box center [770, 453] width 1060 height 171
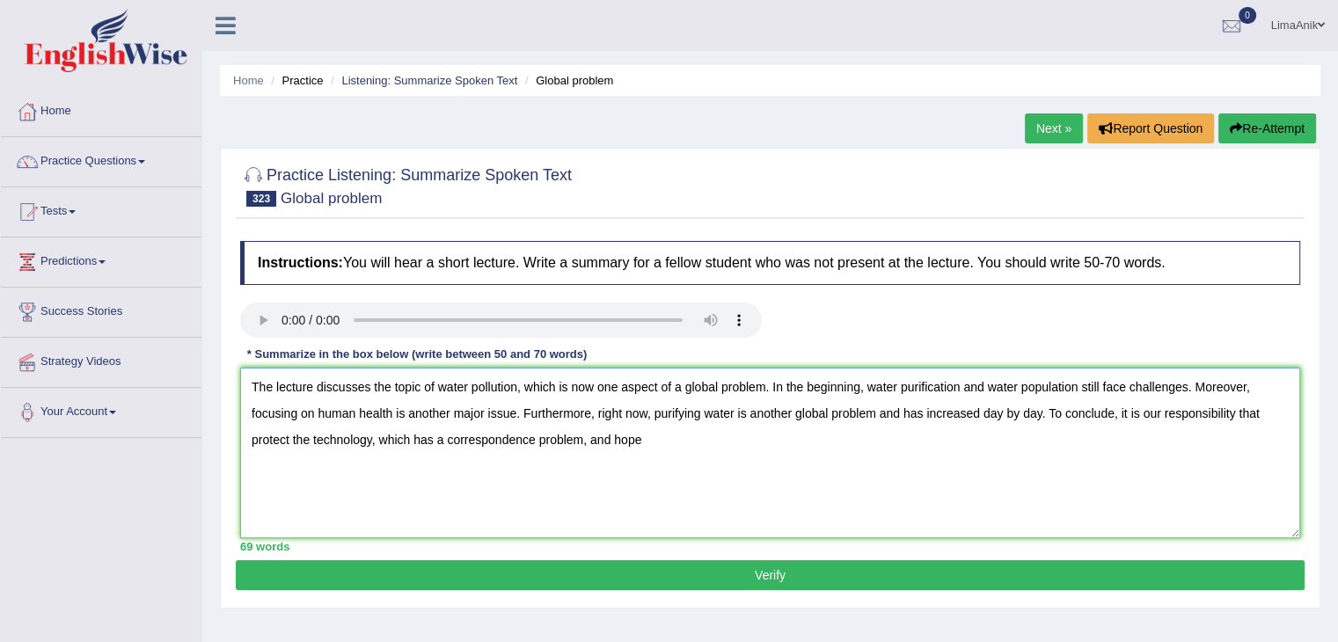
click at [660, 456] on textarea "The lecture discusses the topic of water pollution, which is now one aspect of …" at bounding box center [770, 453] width 1060 height 171
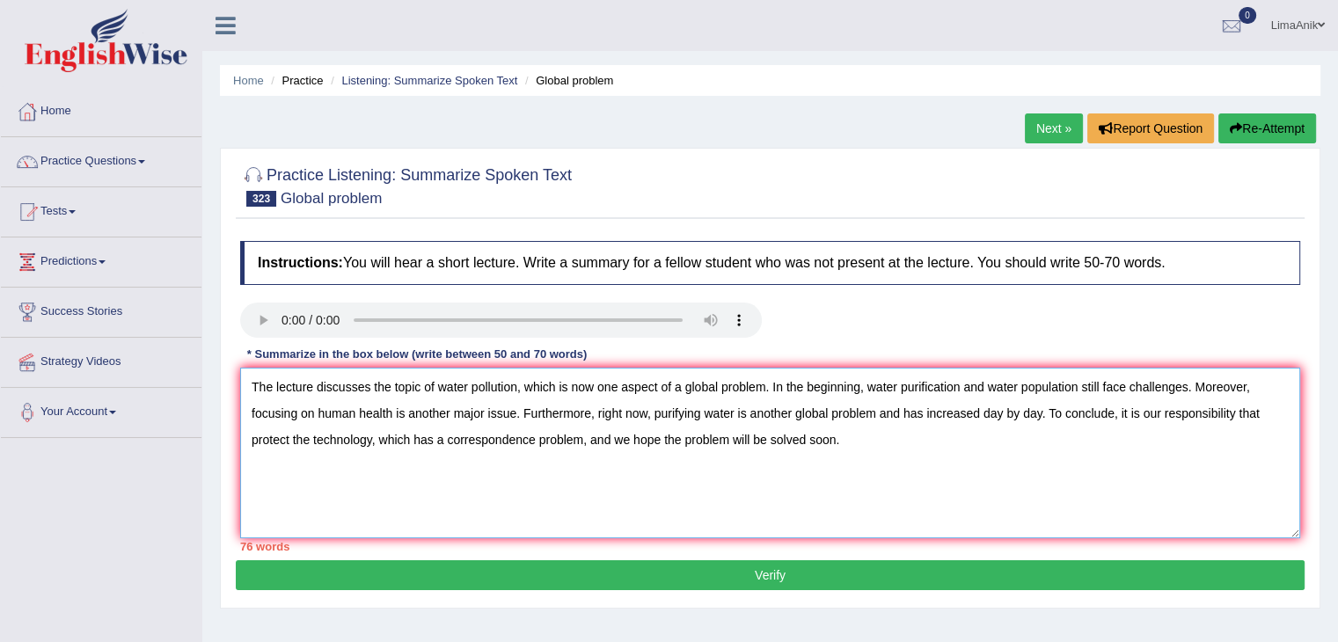
click at [1038, 412] on textarea "The lecture discusses the topic of water pollution, which is now one aspect of …" at bounding box center [770, 453] width 1060 height 171
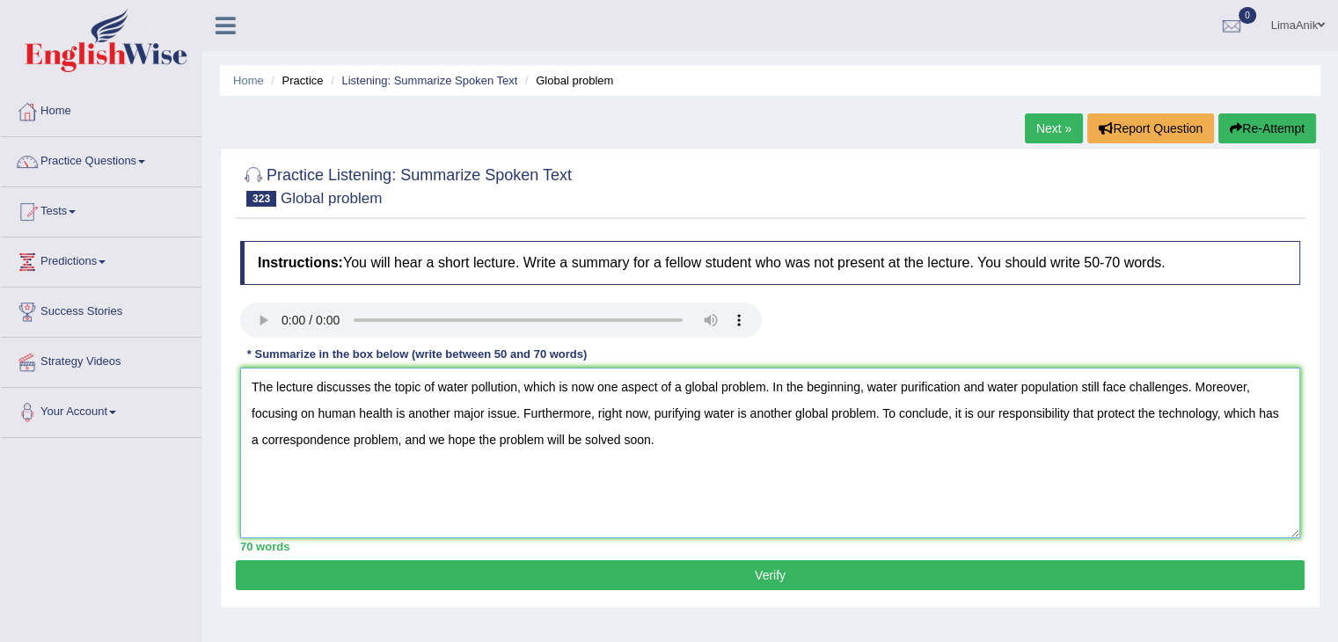
type textarea "The lecture discusses the topic of water pollution, which is now one aspect of …"
click at [762, 561] on button "Verify" at bounding box center [770, 575] width 1069 height 30
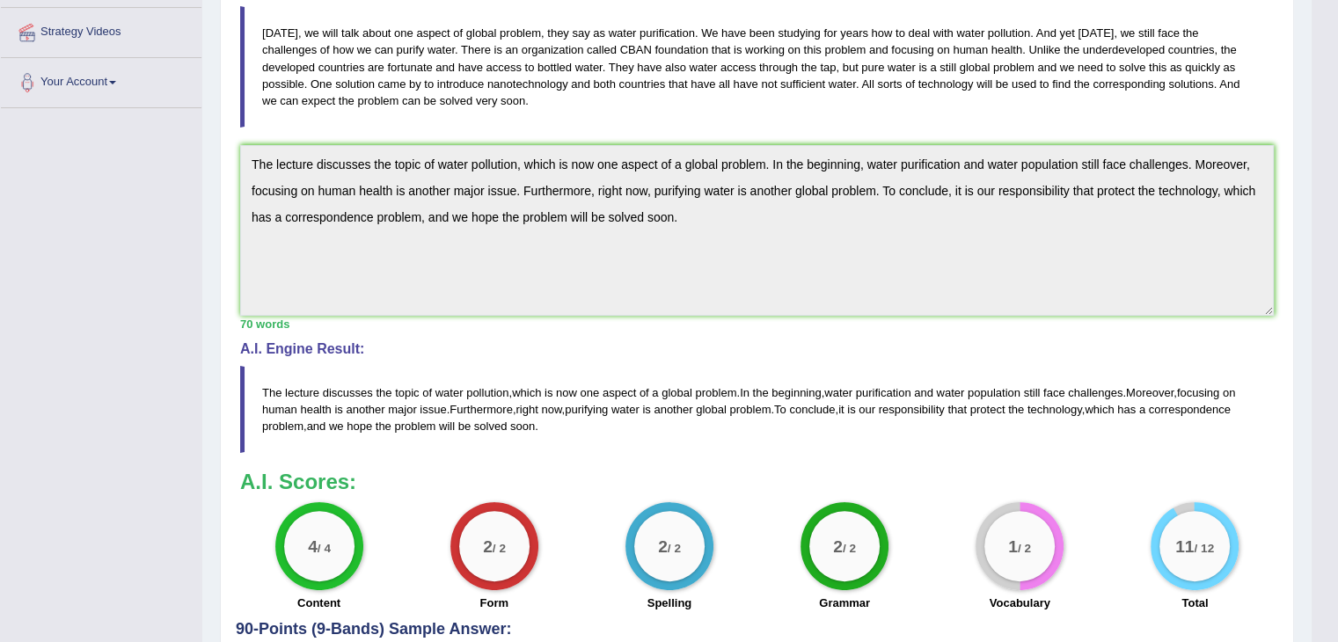
scroll to position [303, 0]
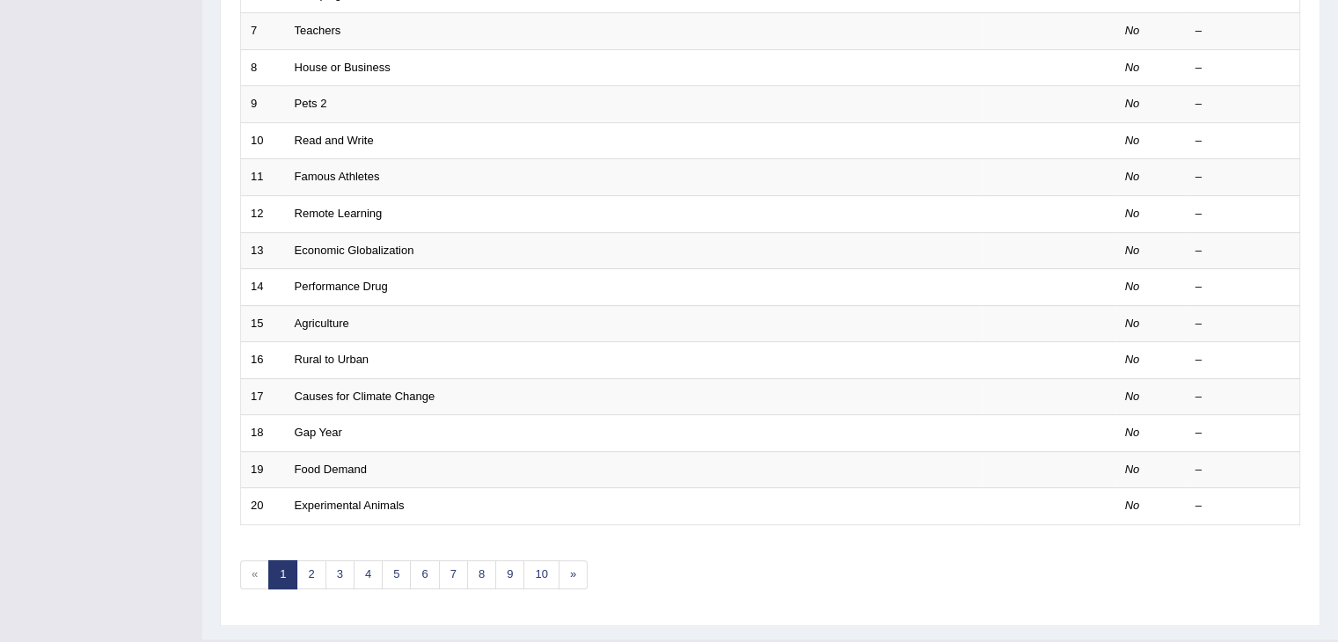
scroll to position [517, 0]
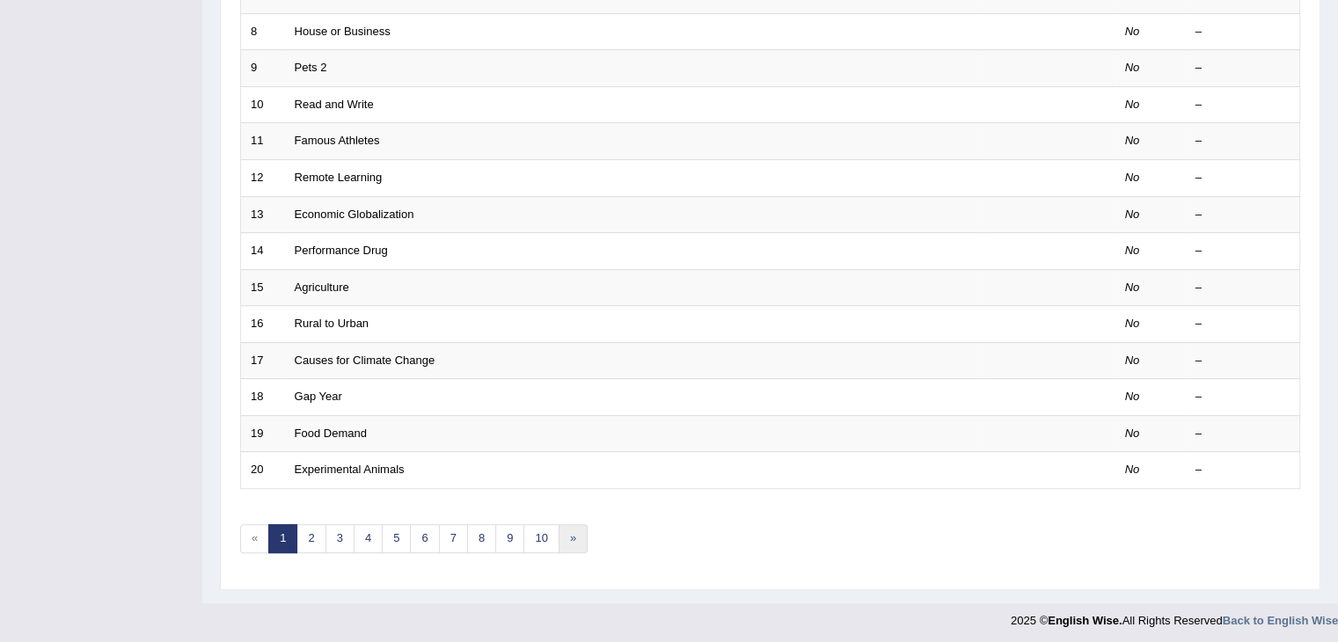
click at [576, 539] on link "»" at bounding box center [573, 538] width 29 height 29
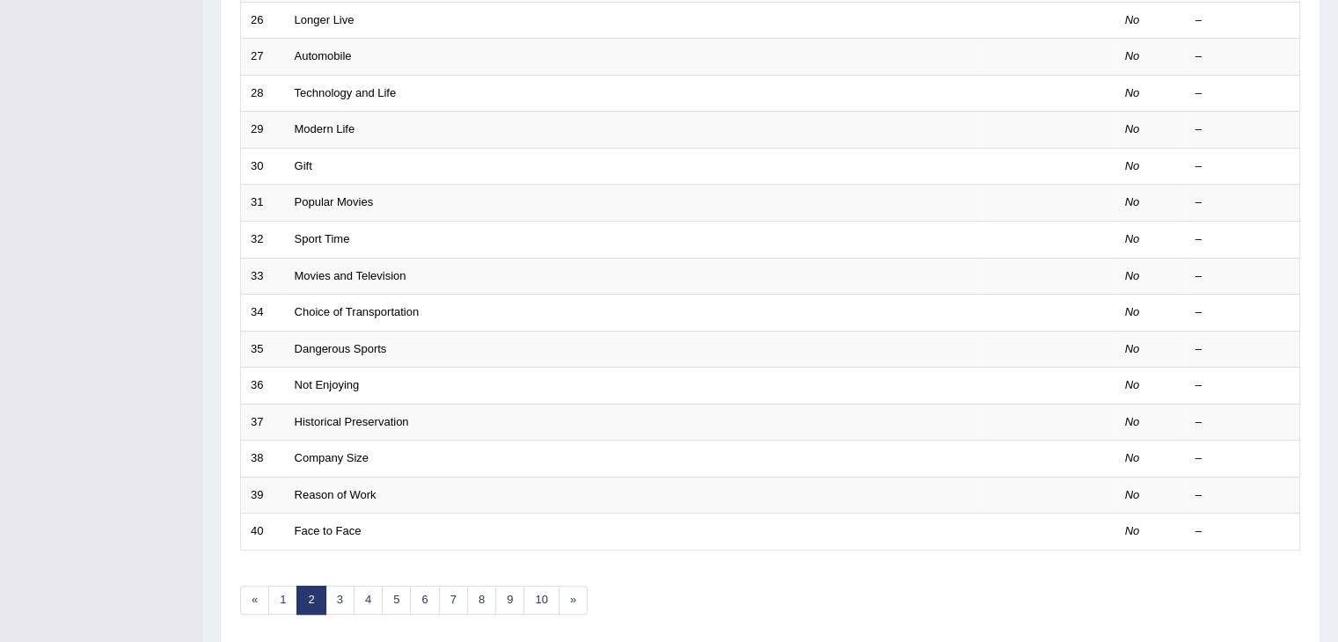
scroll to position [517, 0]
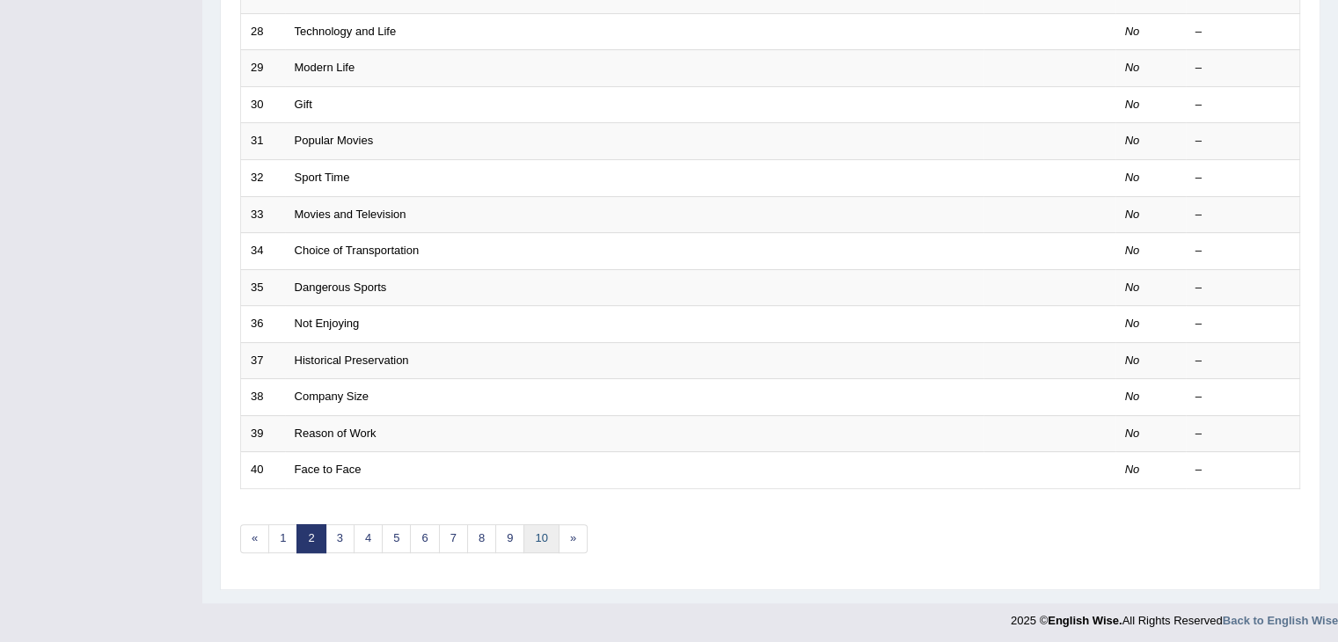
click at [537, 532] on link "10" at bounding box center [540, 538] width 35 height 29
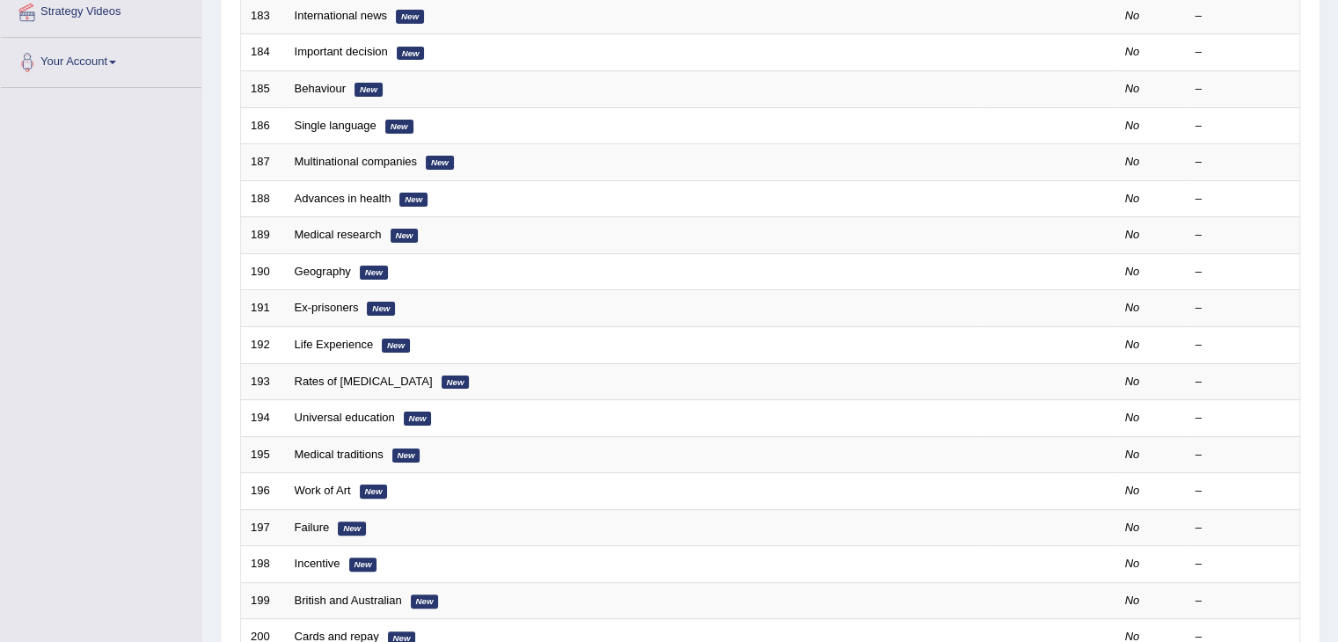
scroll to position [517, 0]
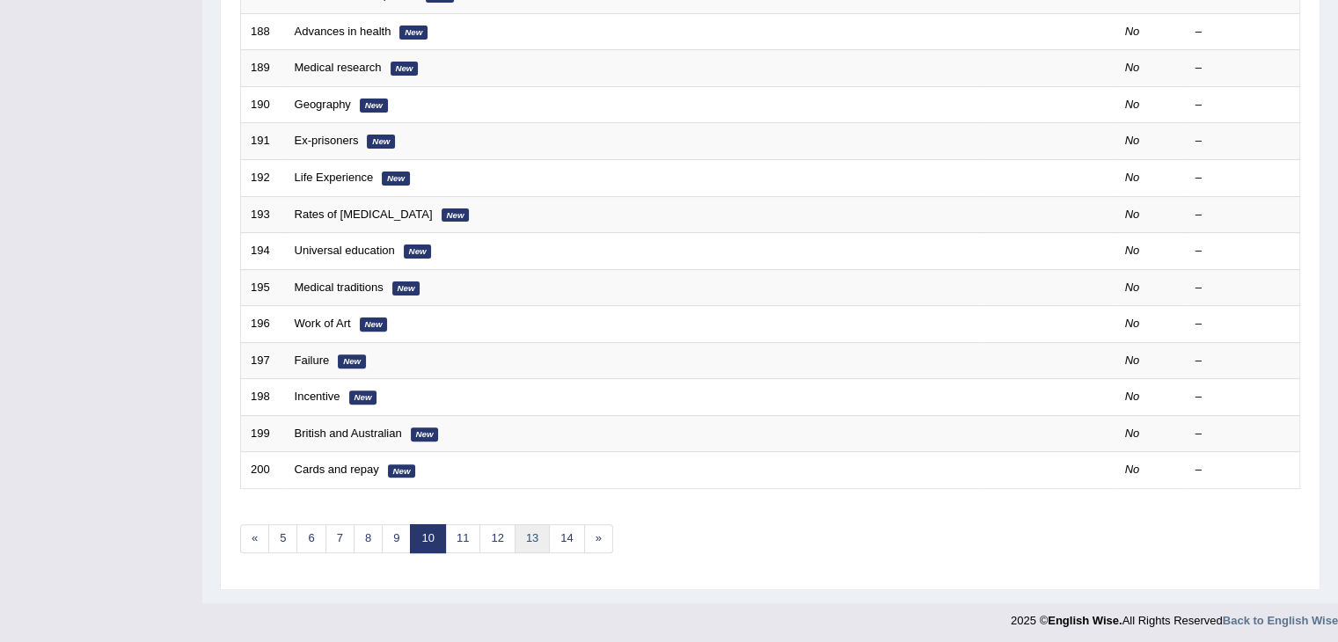
click at [521, 539] on link "13" at bounding box center [532, 538] width 35 height 29
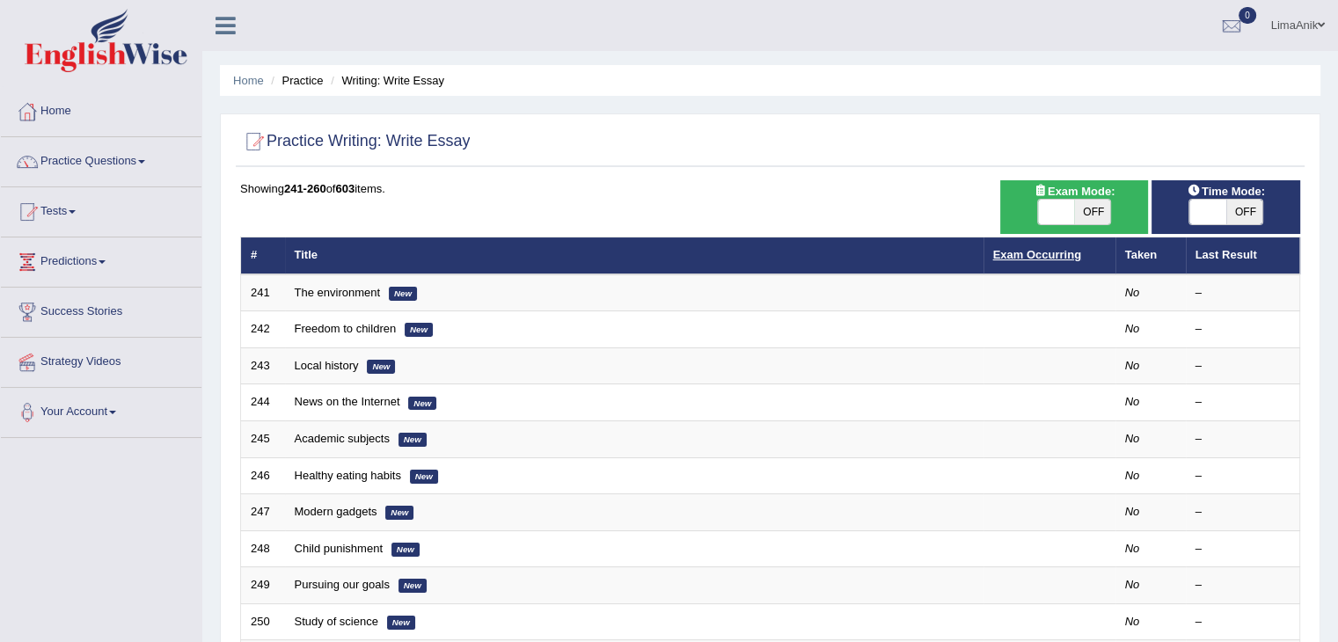
click at [1059, 258] on link "Exam Occurring" at bounding box center [1037, 254] width 88 height 13
